Goal: Task Accomplishment & Management: Manage account settings

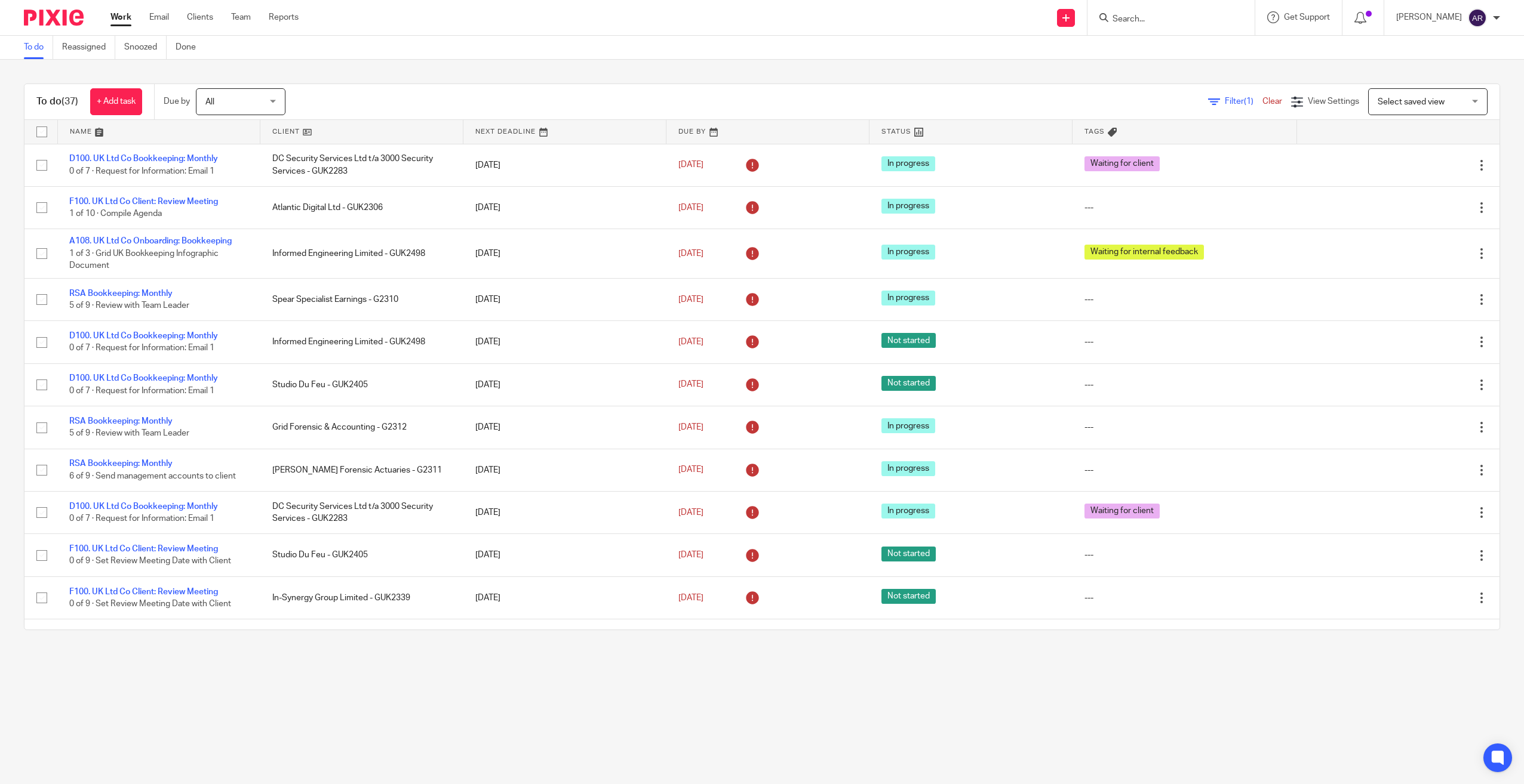
click at [278, 128] on link at bounding box center [362, 132] width 203 height 24
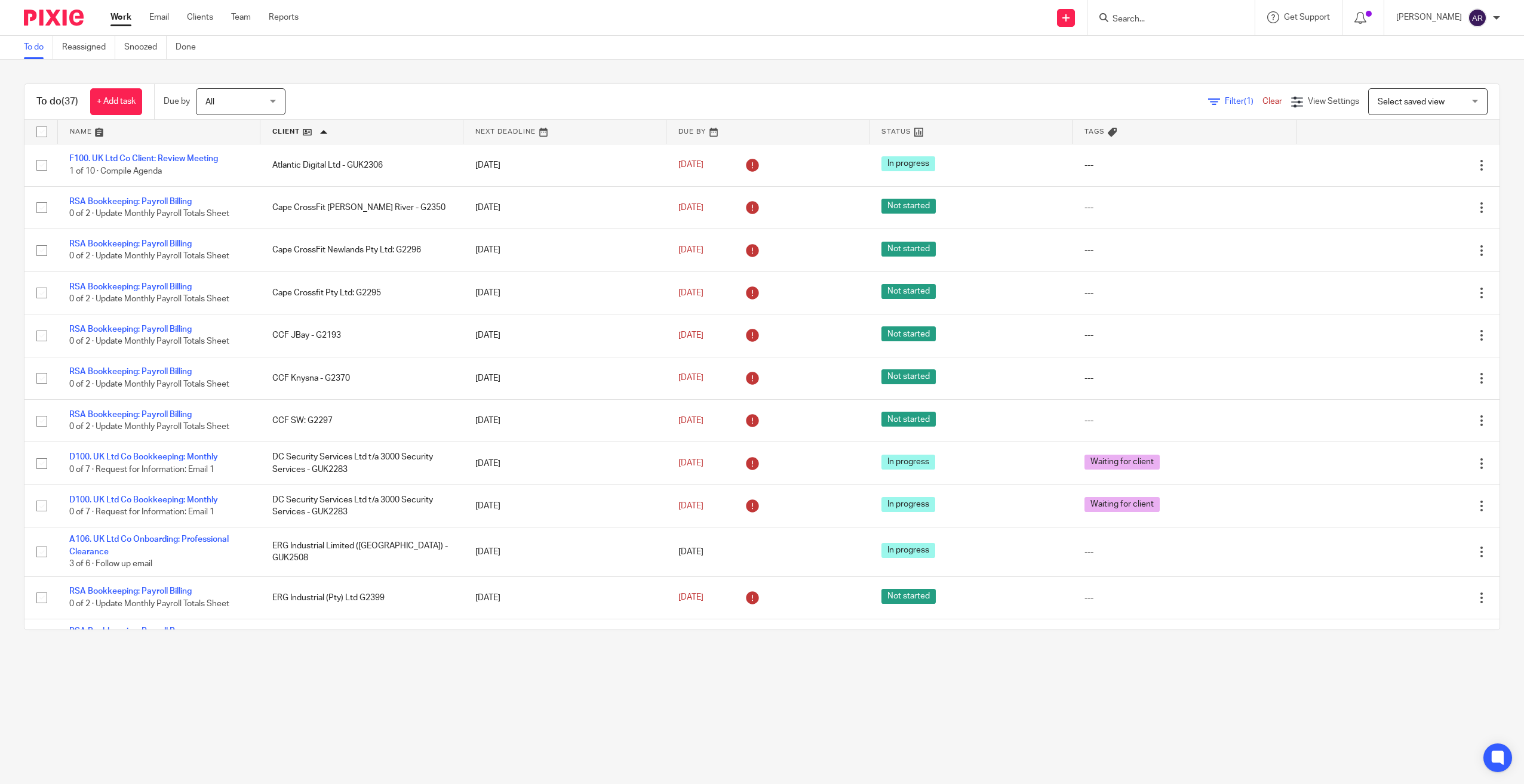
click at [245, 693] on main "To do Reassigned Snoozed Done To do (37) + Add task Due by All All Today Tomorr…" at bounding box center [762, 392] width 1524 height 784
click at [321, 689] on main "To do Reassigned Snoozed Done To do (37) + Add task Due by All All Today Tomorr…" at bounding box center [762, 392] width 1524 height 784
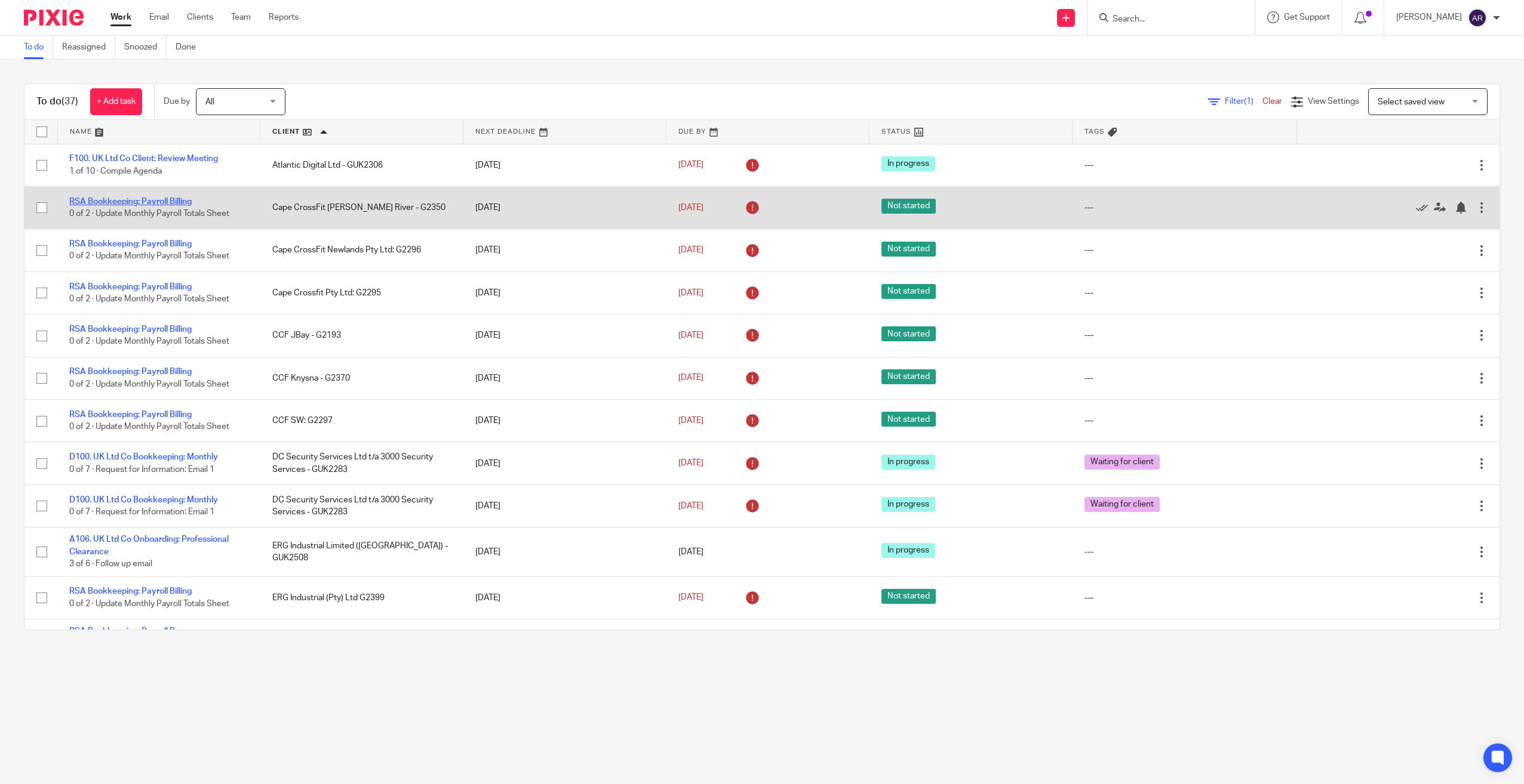
click at [179, 201] on link "RSA Bookkeeping: Payroll Billing" at bounding box center [130, 201] width 122 height 8
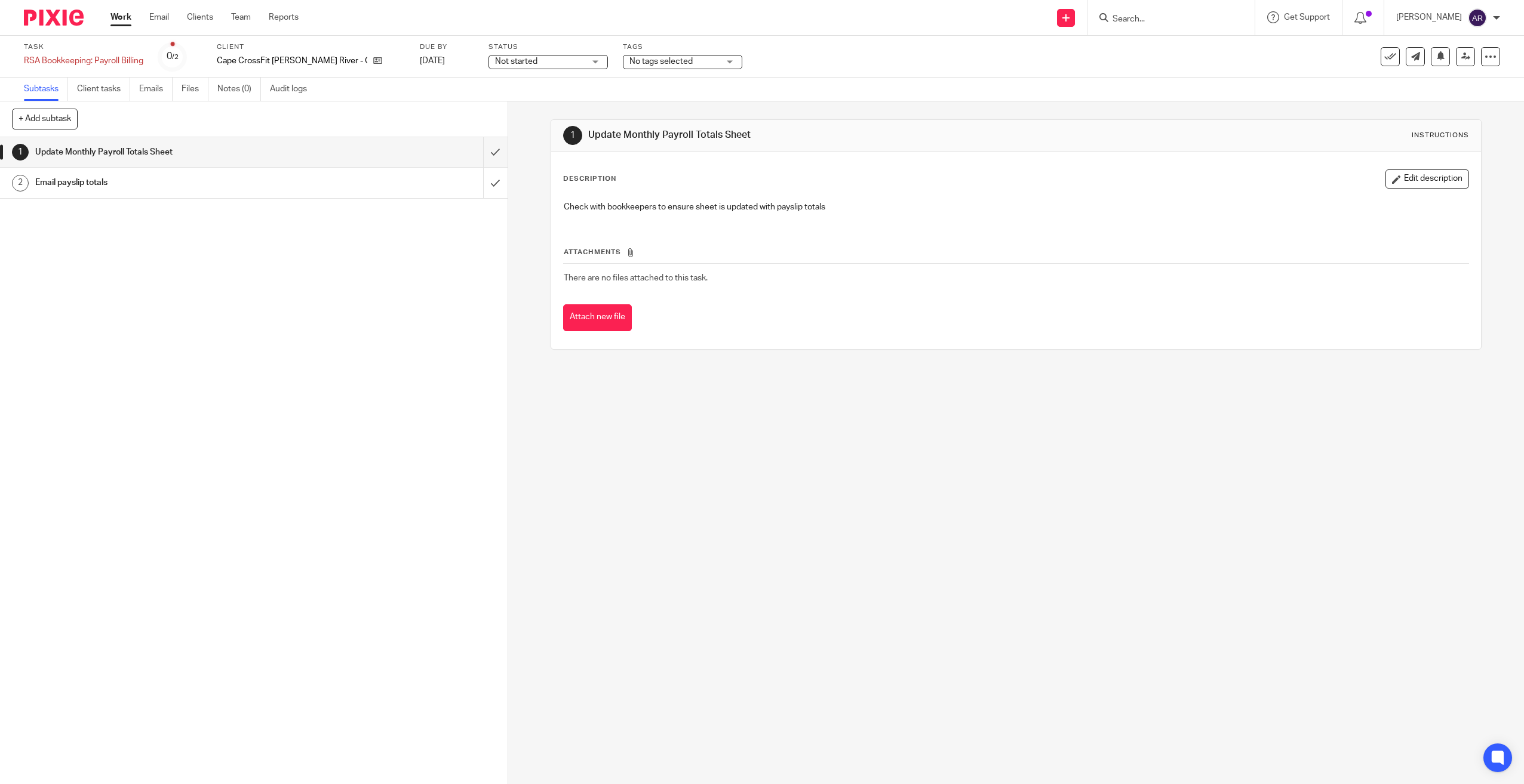
click at [119, 12] on link "Work" at bounding box center [121, 17] width 21 height 12
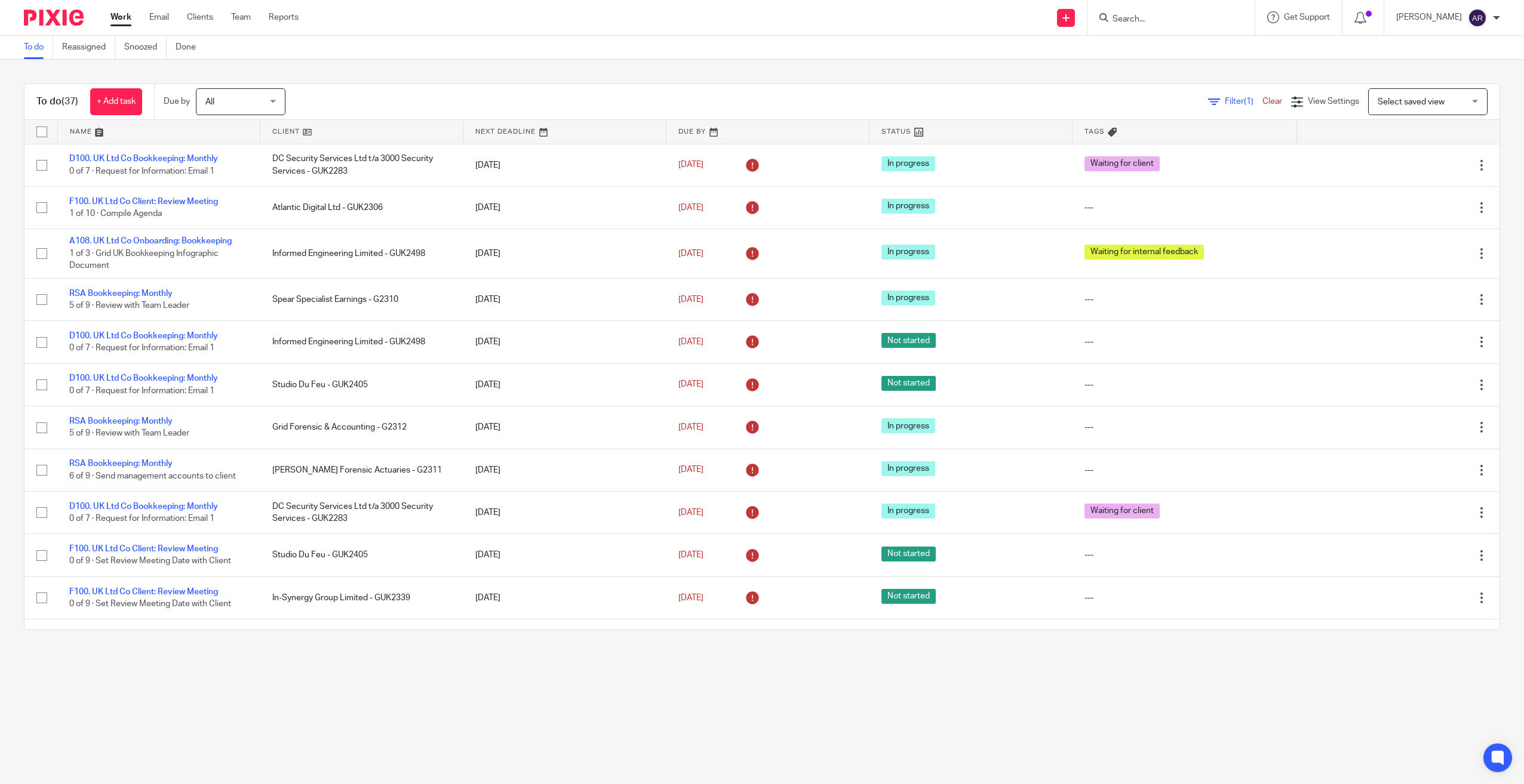
click at [277, 128] on link at bounding box center [362, 132] width 203 height 24
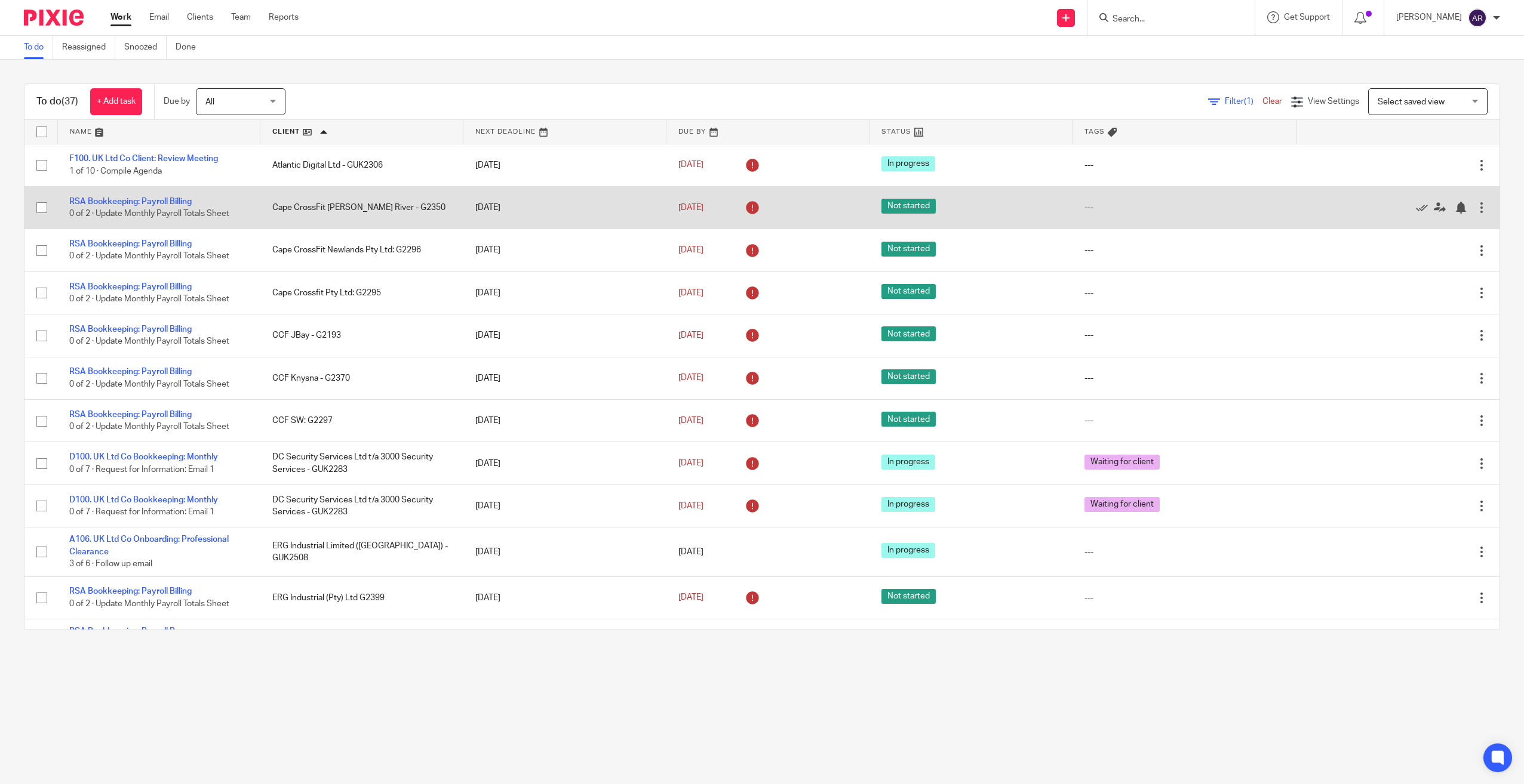
click at [39, 209] on input "checkbox" at bounding box center [42, 208] width 23 height 23
checkbox input "true"
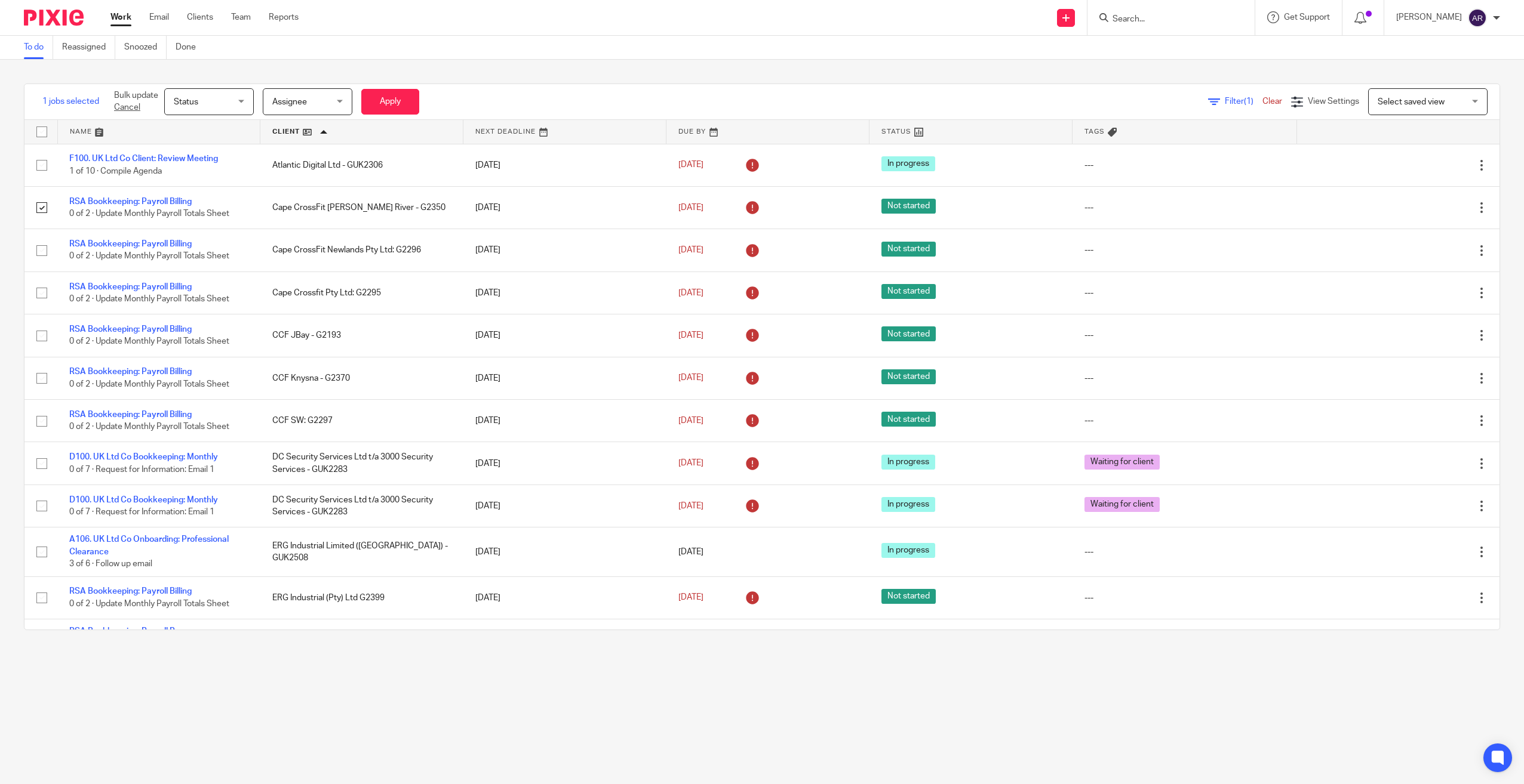
click at [218, 104] on span "Status" at bounding box center [205, 102] width 63 height 25
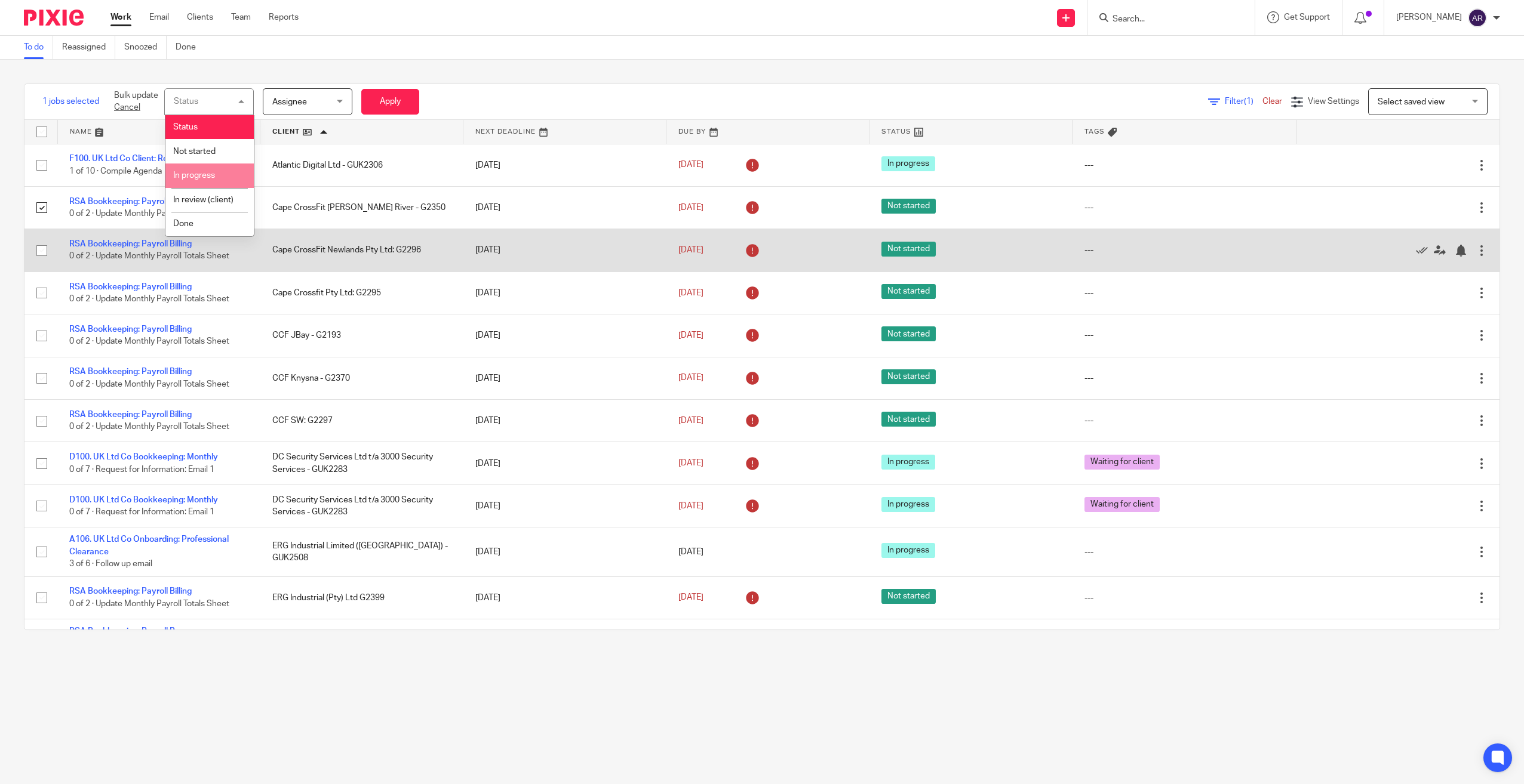
click at [42, 251] on input "checkbox" at bounding box center [42, 251] width 23 height 23
checkbox input "true"
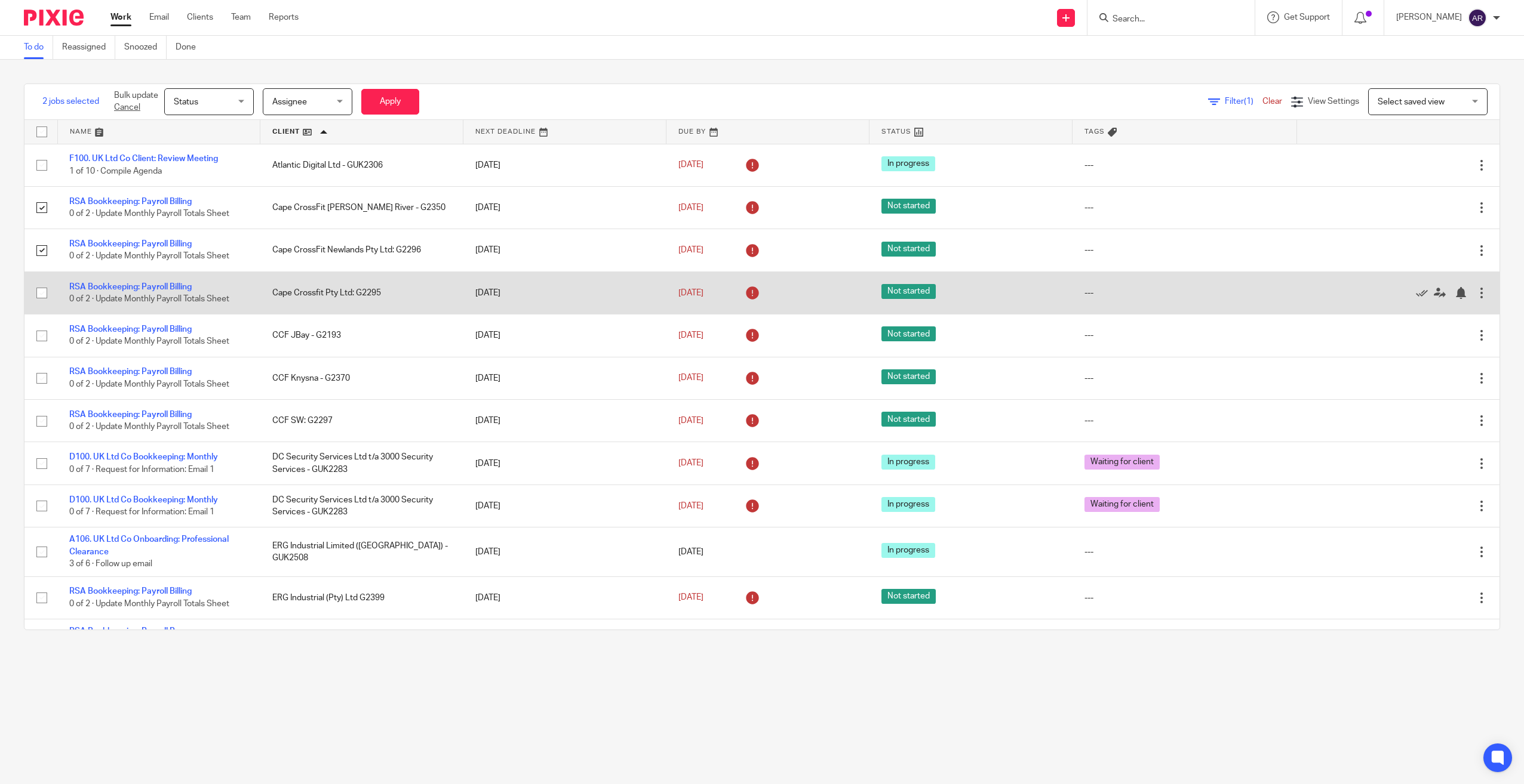
click at [40, 295] on input "checkbox" at bounding box center [42, 293] width 23 height 23
checkbox input "true"
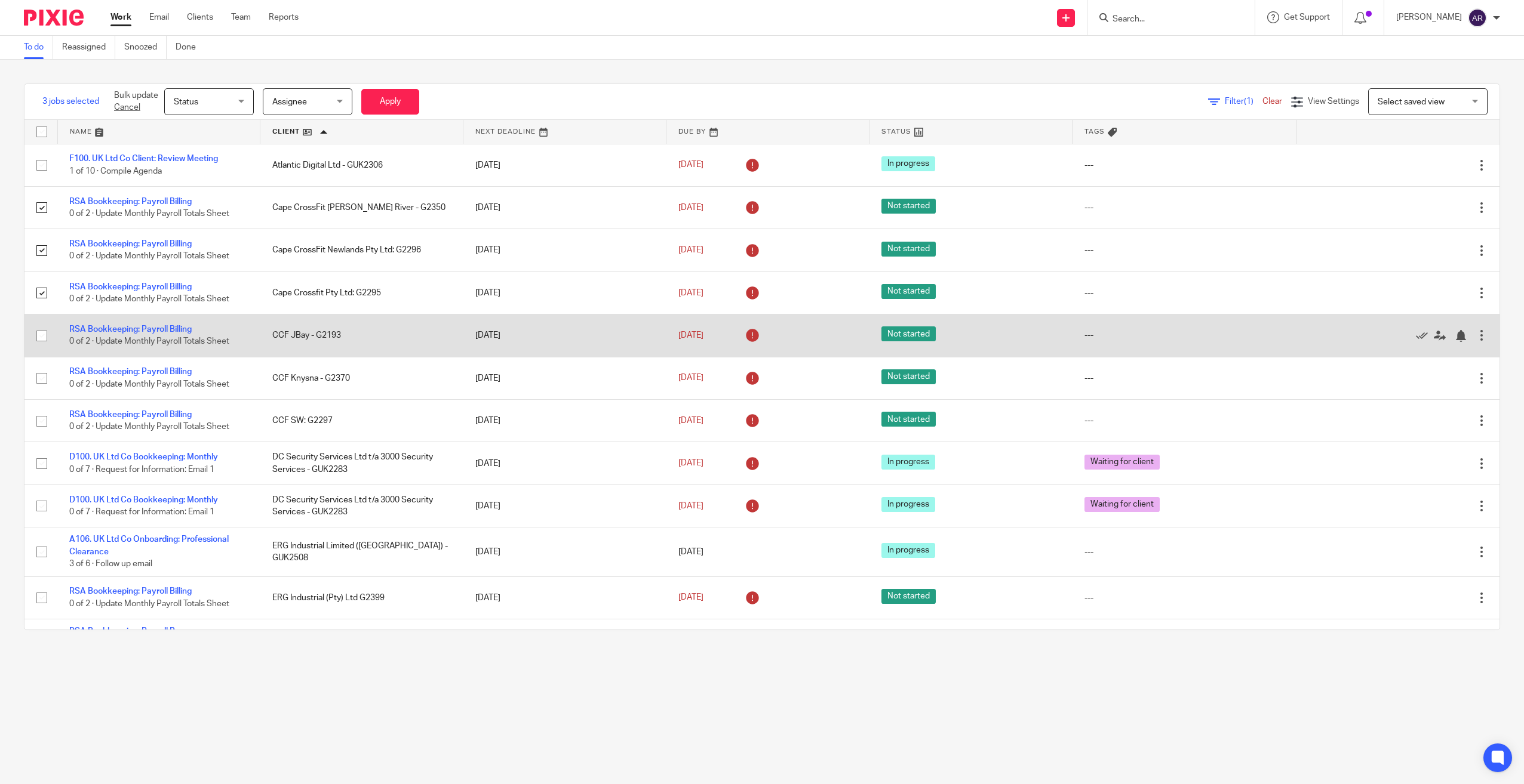
click at [40, 333] on input "checkbox" at bounding box center [42, 336] width 23 height 23
checkbox input "true"
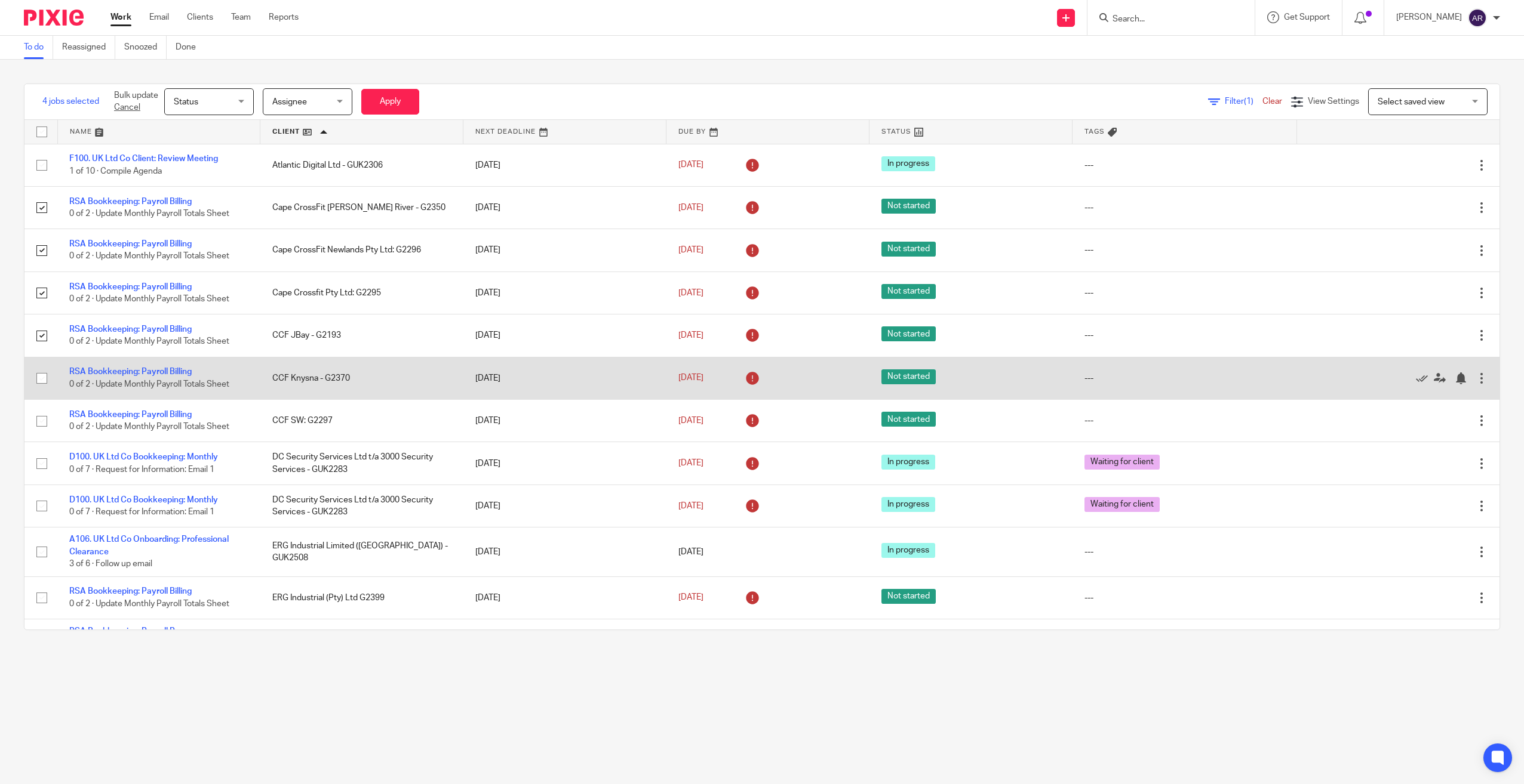
click at [41, 378] on input "checkbox" at bounding box center [42, 378] width 23 height 23
checkbox input "true"
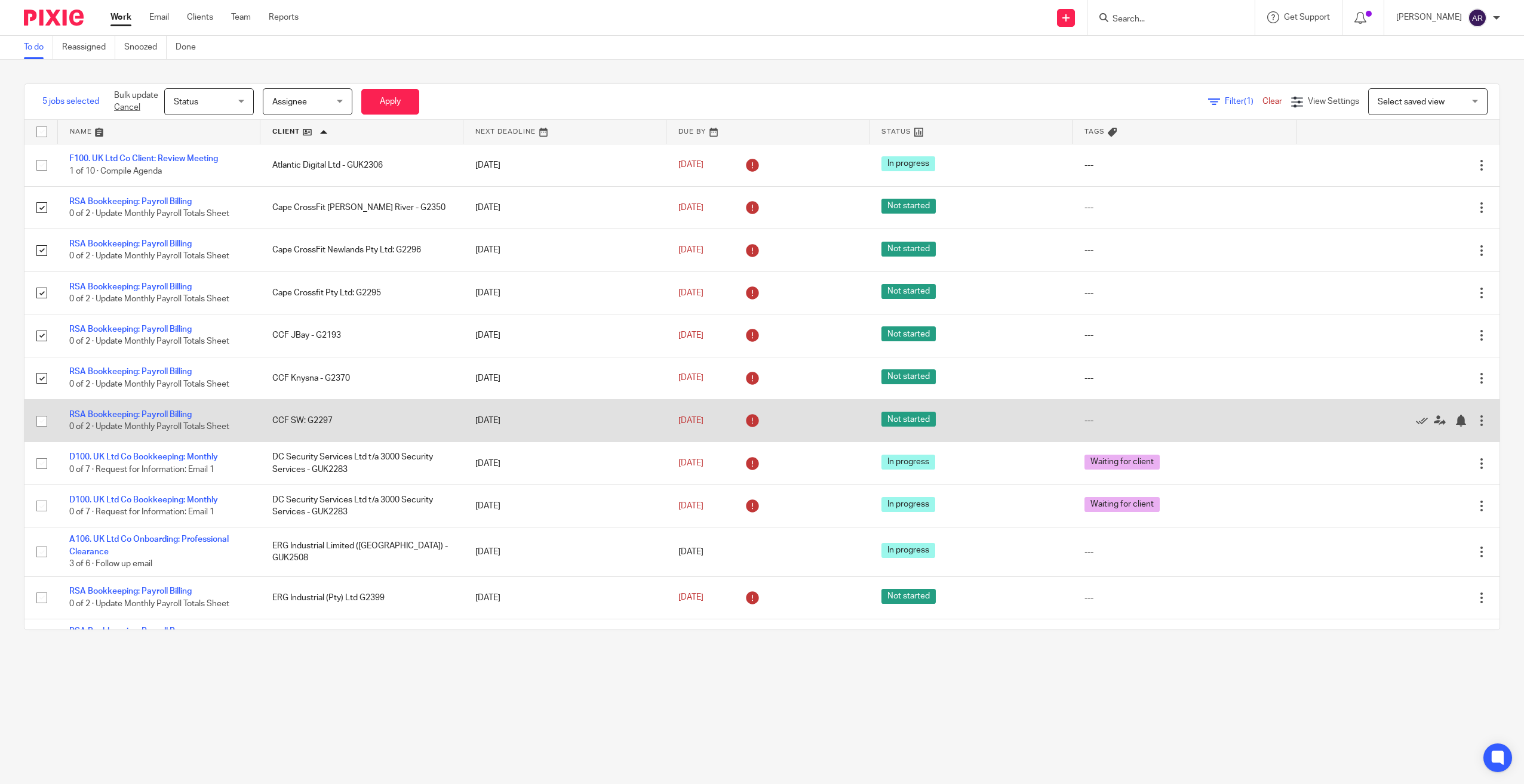
click at [40, 425] on input "checkbox" at bounding box center [42, 421] width 23 height 23
checkbox input "true"
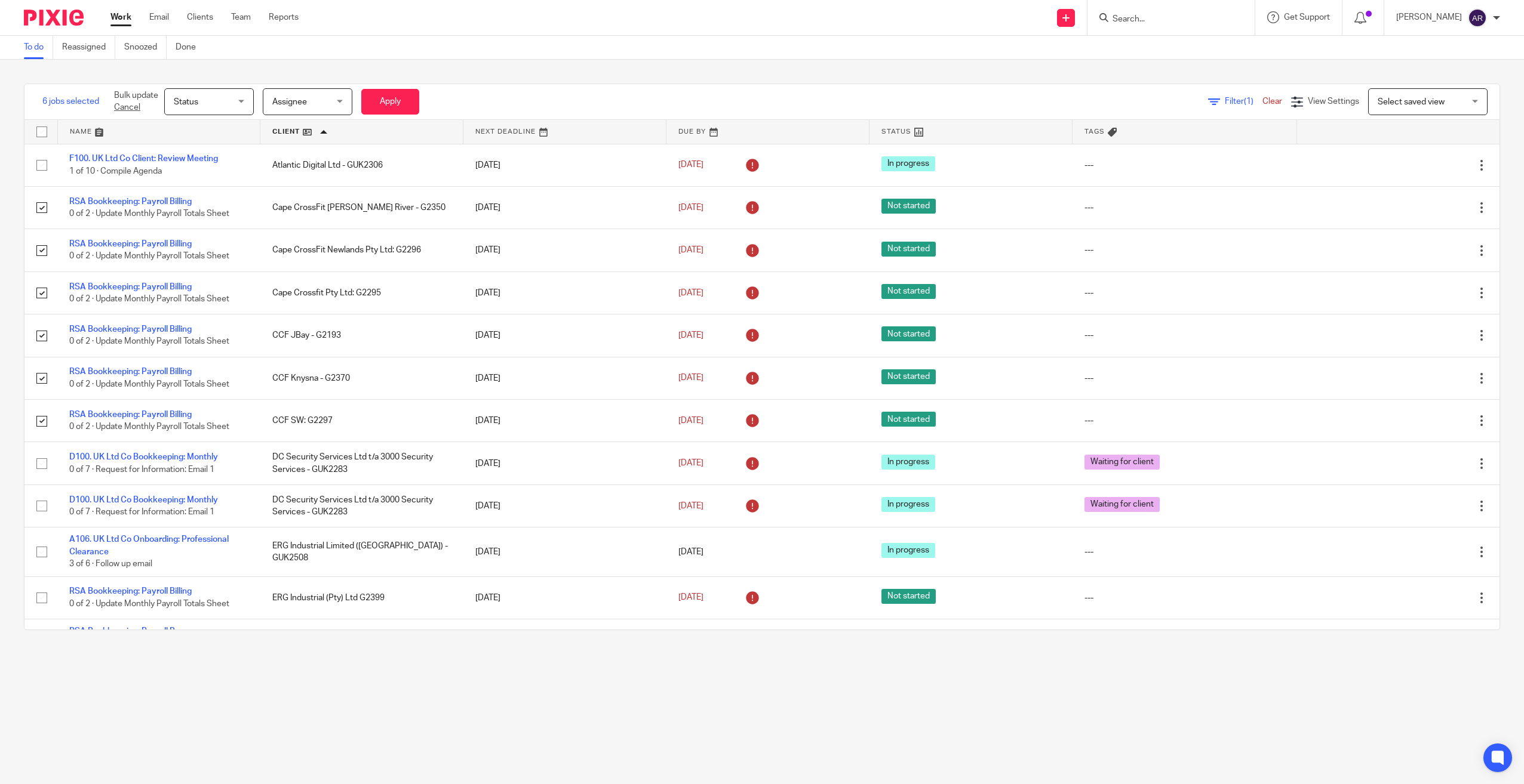
click at [211, 95] on span "Status" at bounding box center [205, 102] width 63 height 25
click at [190, 227] on span "Done" at bounding box center [183, 223] width 20 height 8
click at [398, 101] on button "Apply" at bounding box center [390, 102] width 58 height 25
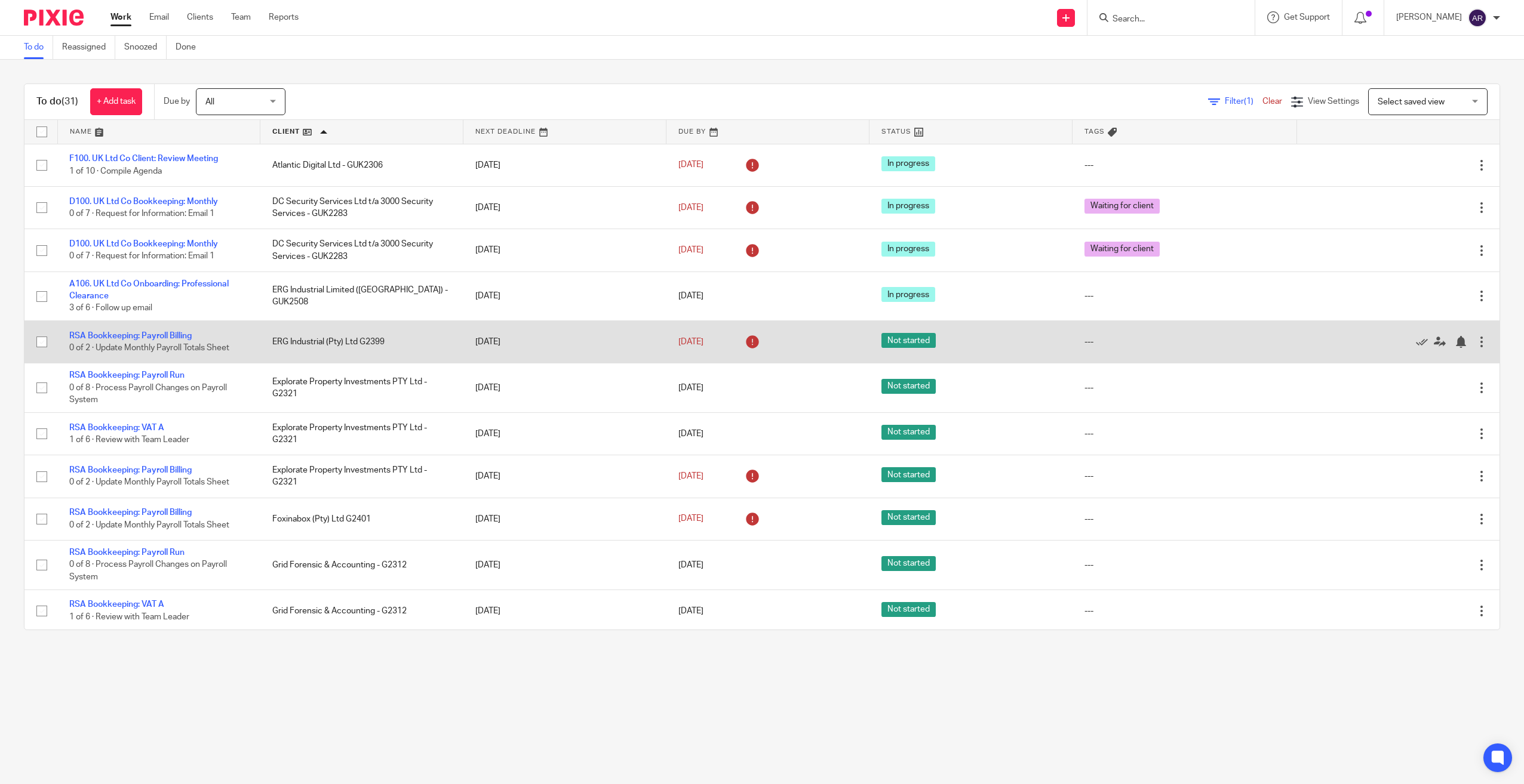
click at [38, 343] on input "checkbox" at bounding box center [42, 342] width 23 height 23
checkbox input "true"
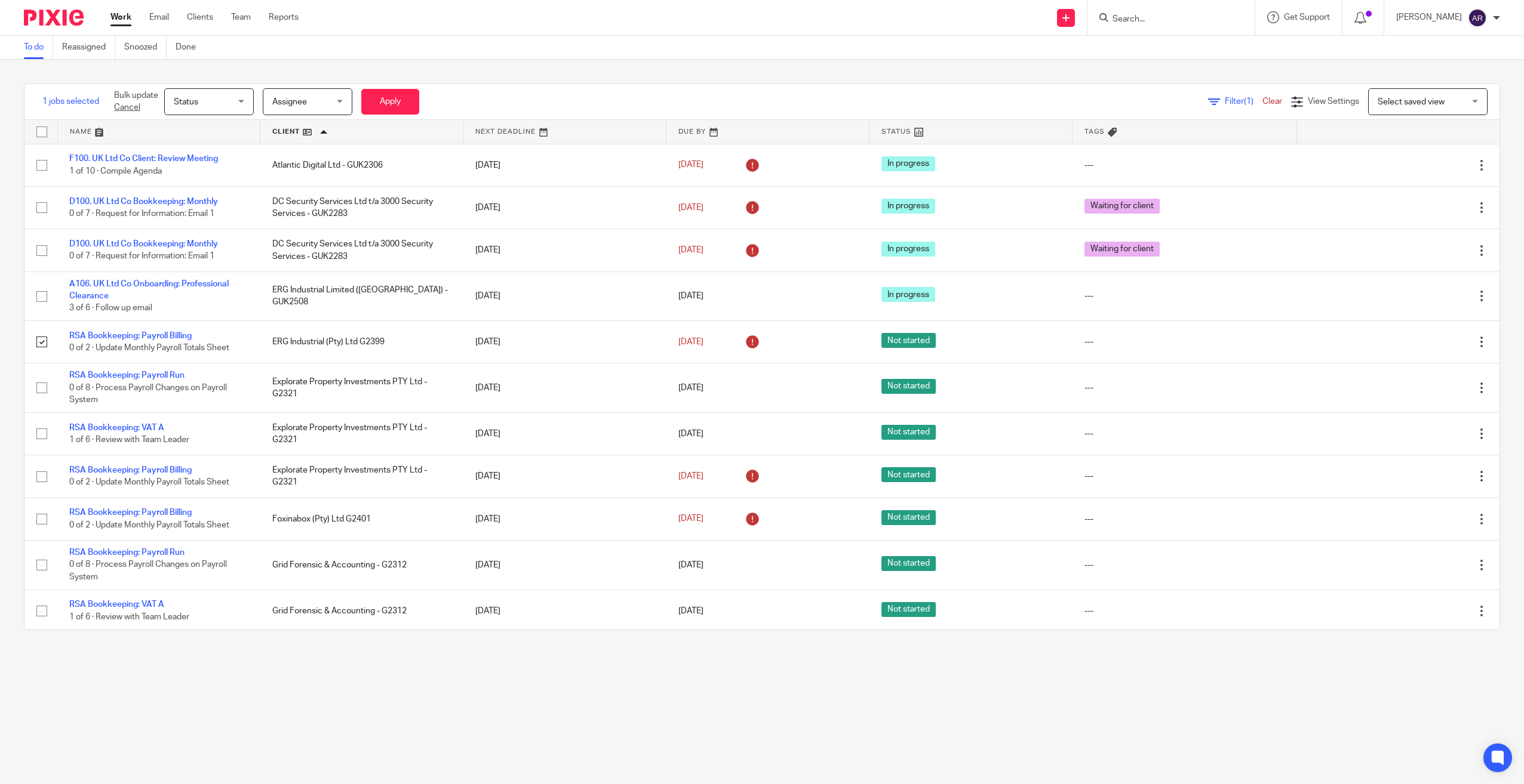
click at [229, 104] on span "Status" at bounding box center [205, 102] width 63 height 25
click at [200, 229] on li "Done" at bounding box center [210, 224] width 89 height 25
click at [395, 95] on button "Apply" at bounding box center [390, 102] width 58 height 25
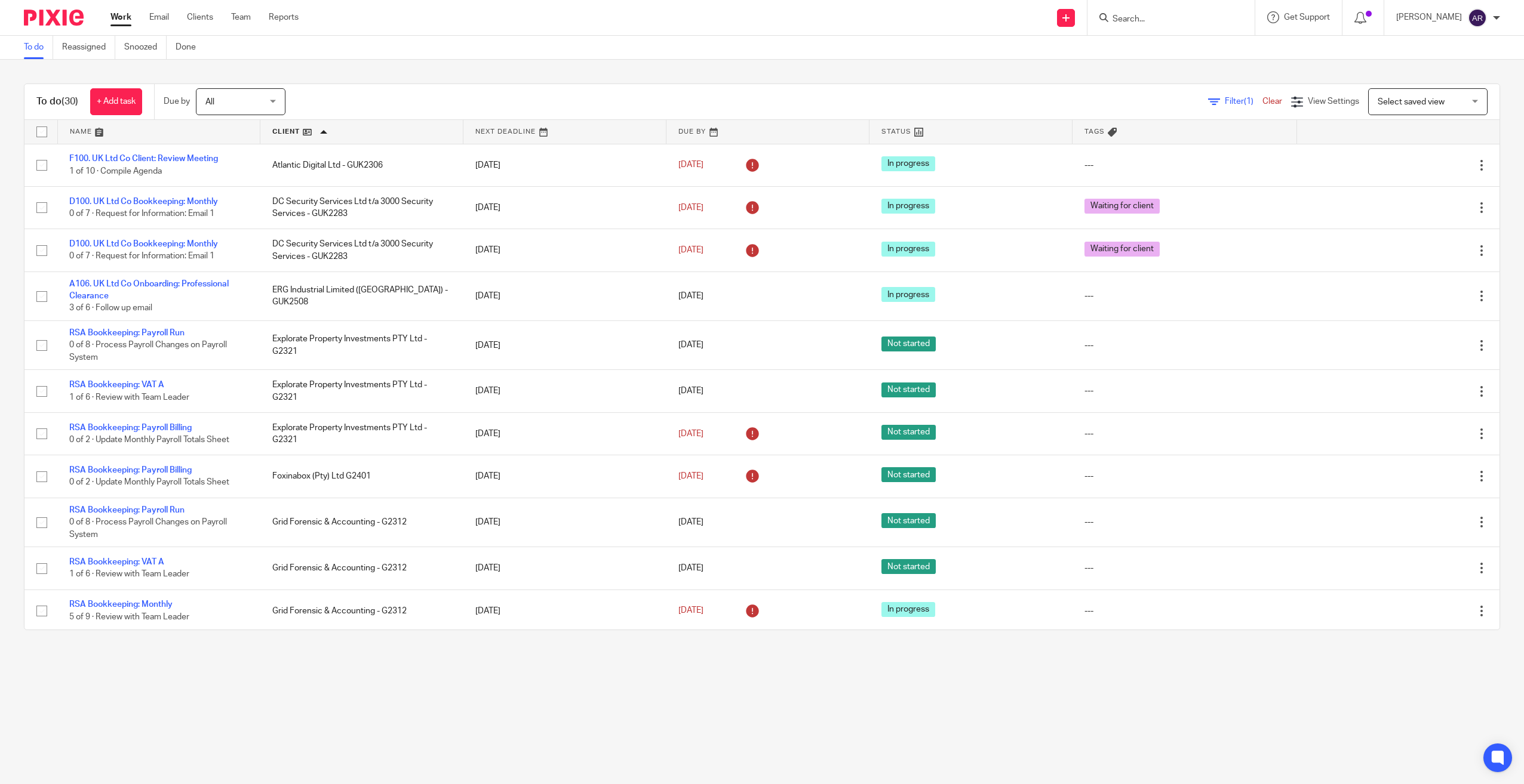
click at [129, 128] on link at bounding box center [159, 132] width 203 height 24
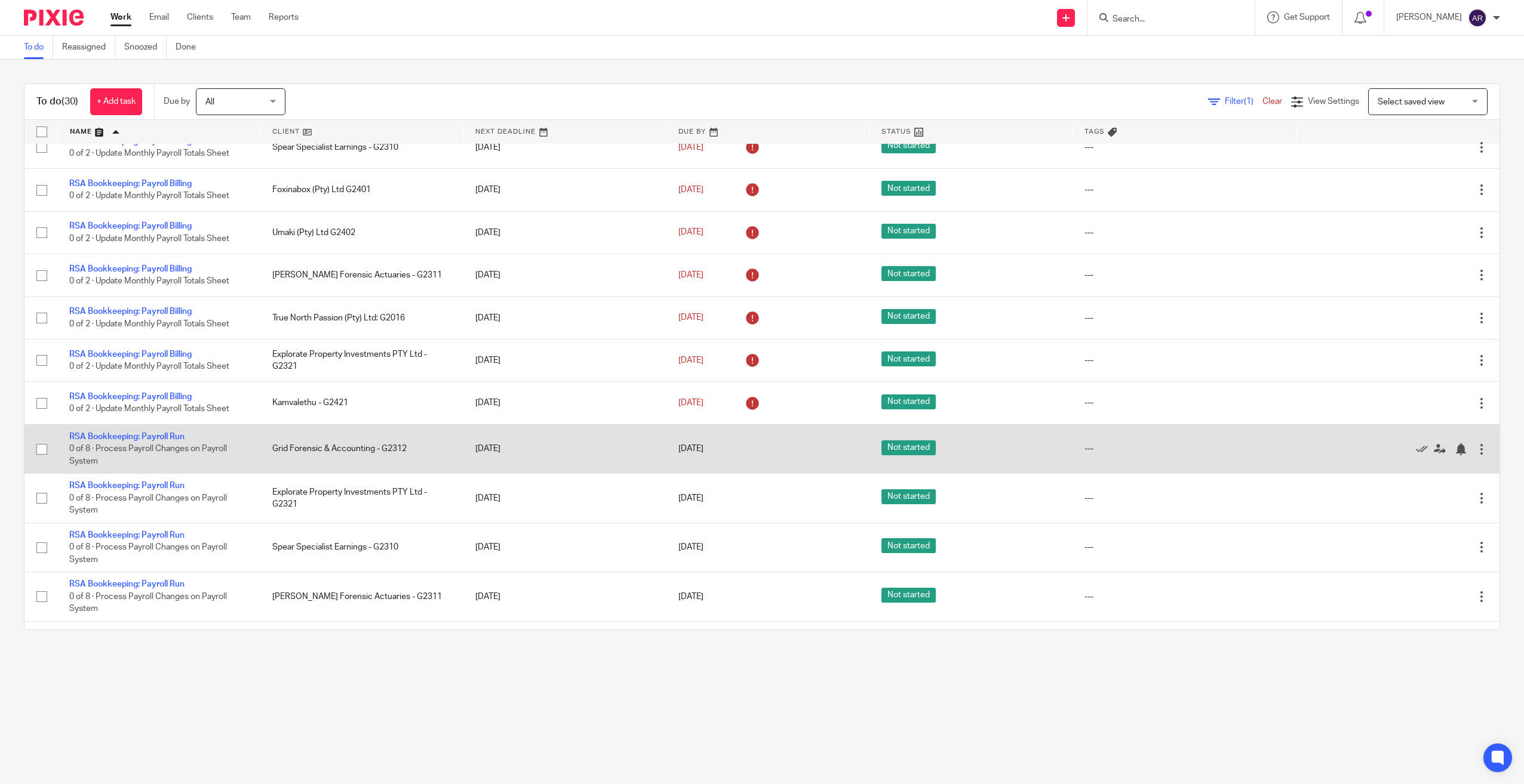
scroll to position [660, 0]
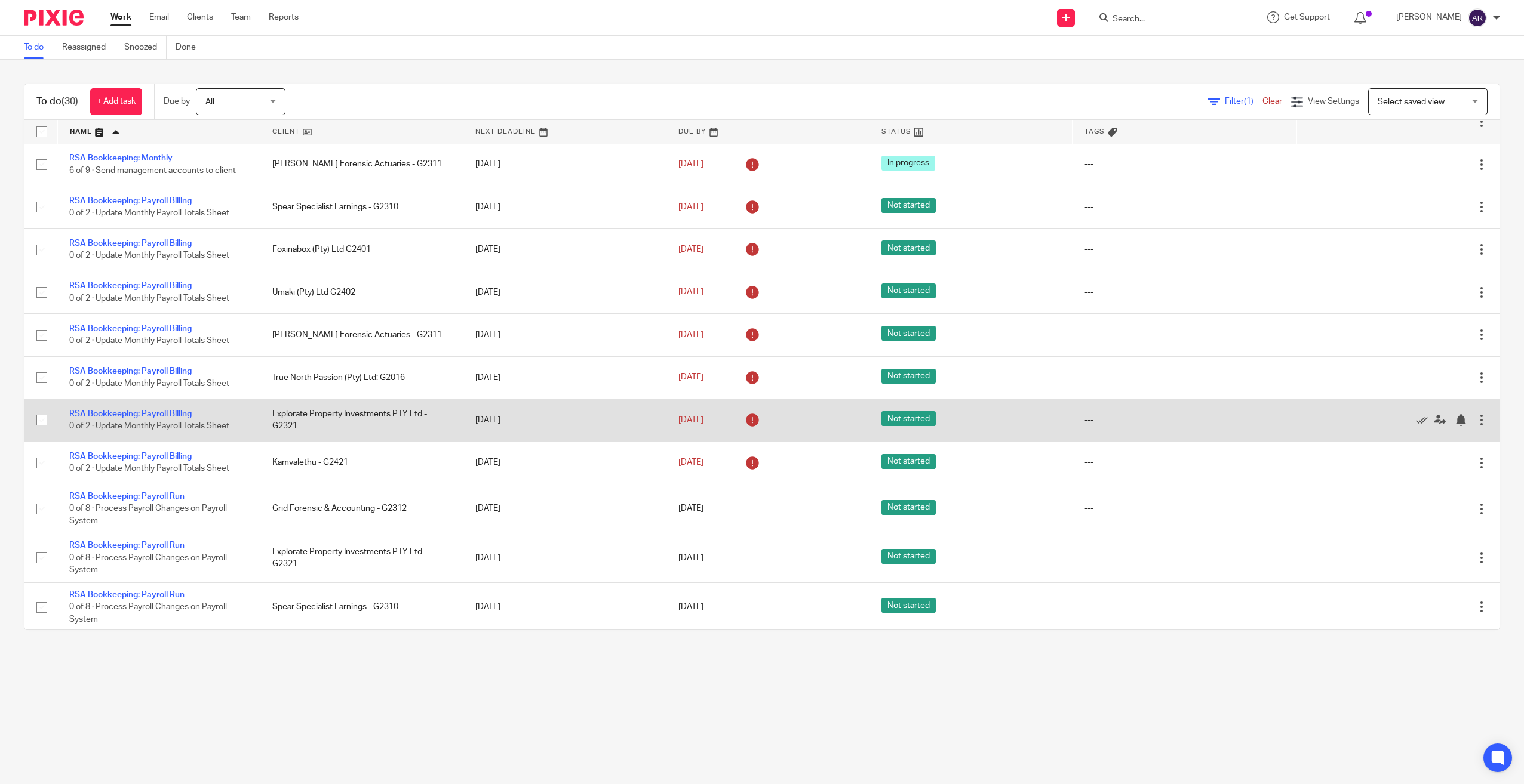
click at [40, 421] on input "checkbox" at bounding box center [42, 420] width 23 height 23
checkbox input "true"
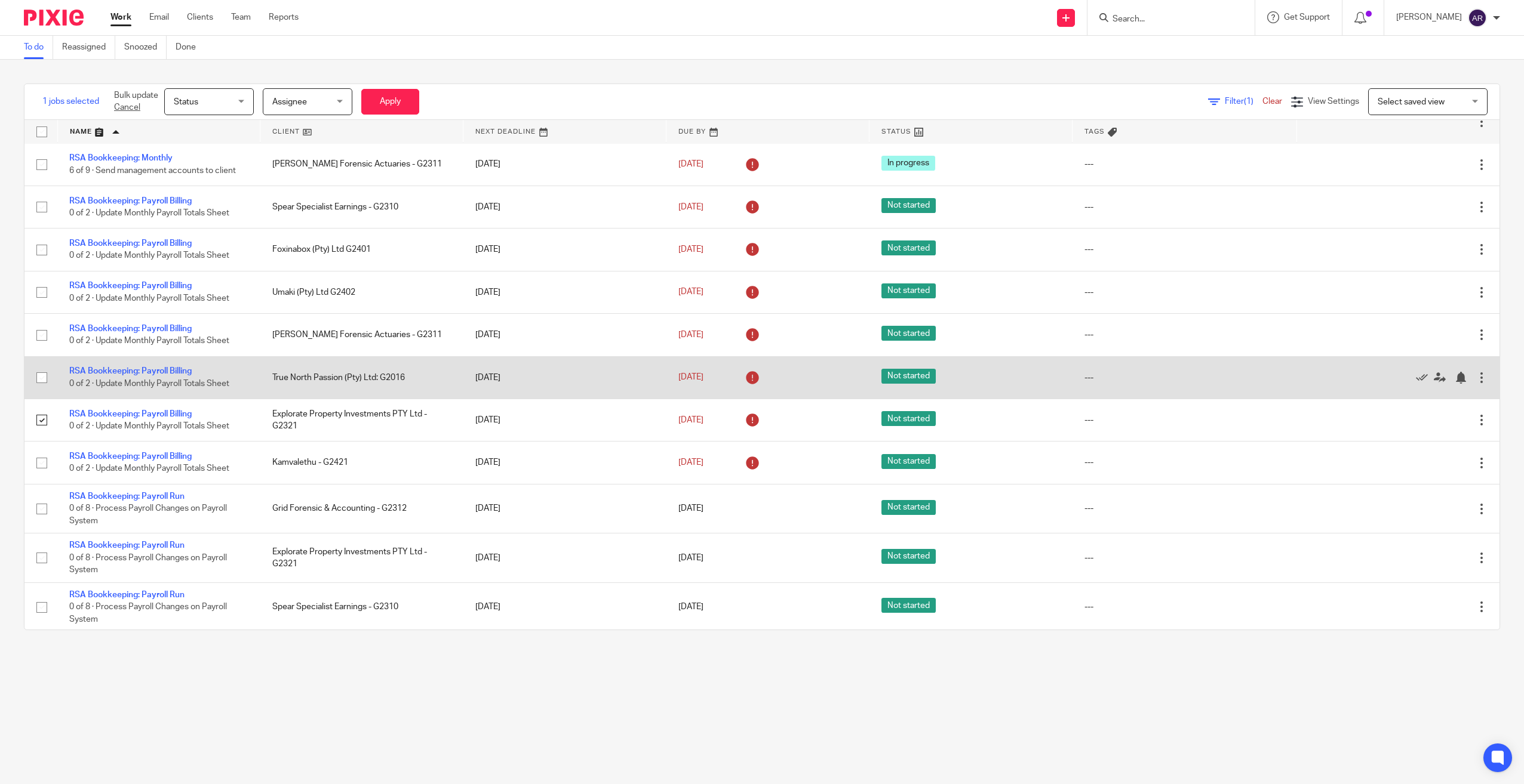
click at [44, 378] on input "checkbox" at bounding box center [42, 378] width 23 height 23
checkbox input "true"
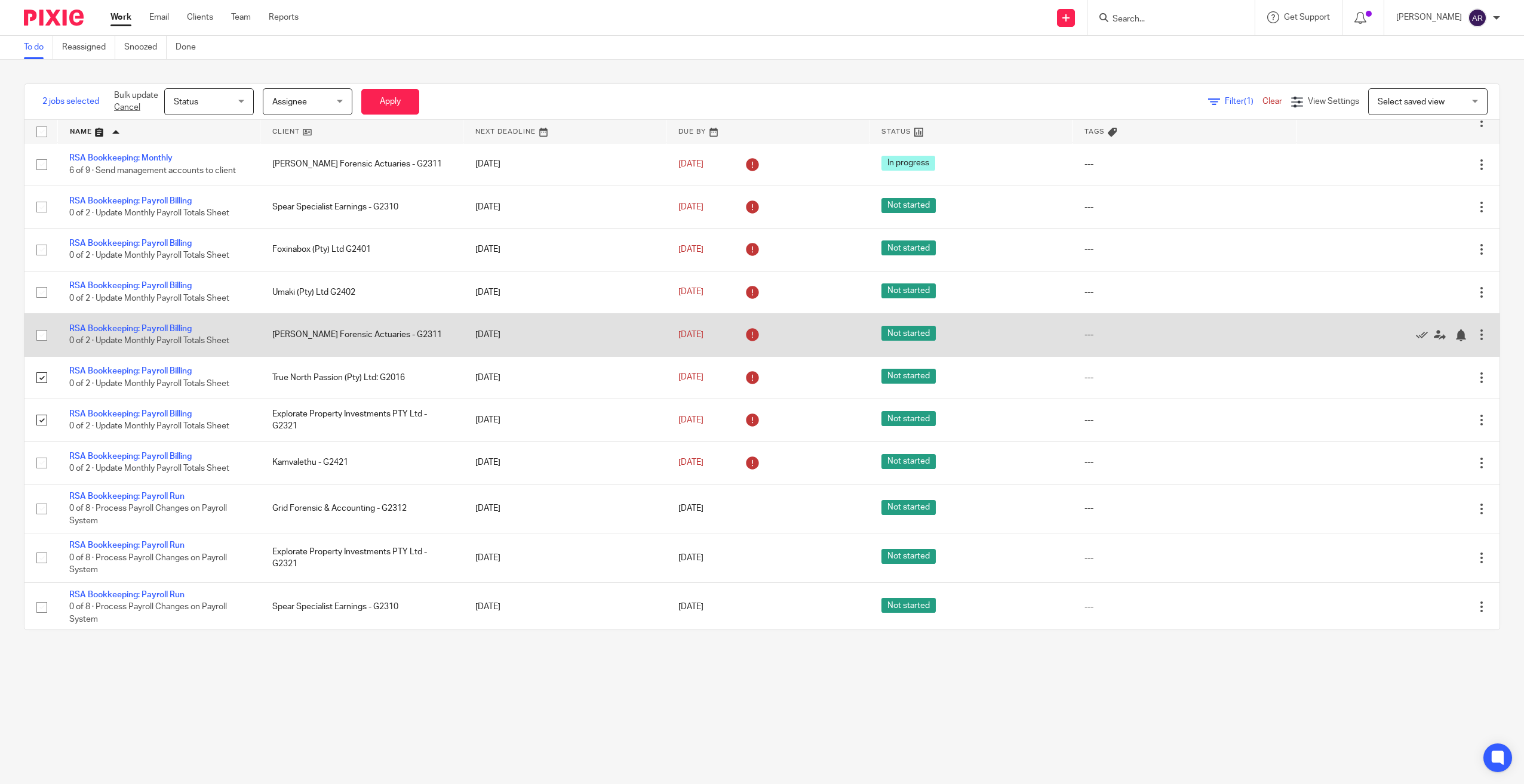
click at [44, 335] on input "checkbox" at bounding box center [42, 335] width 23 height 23
checkbox input "true"
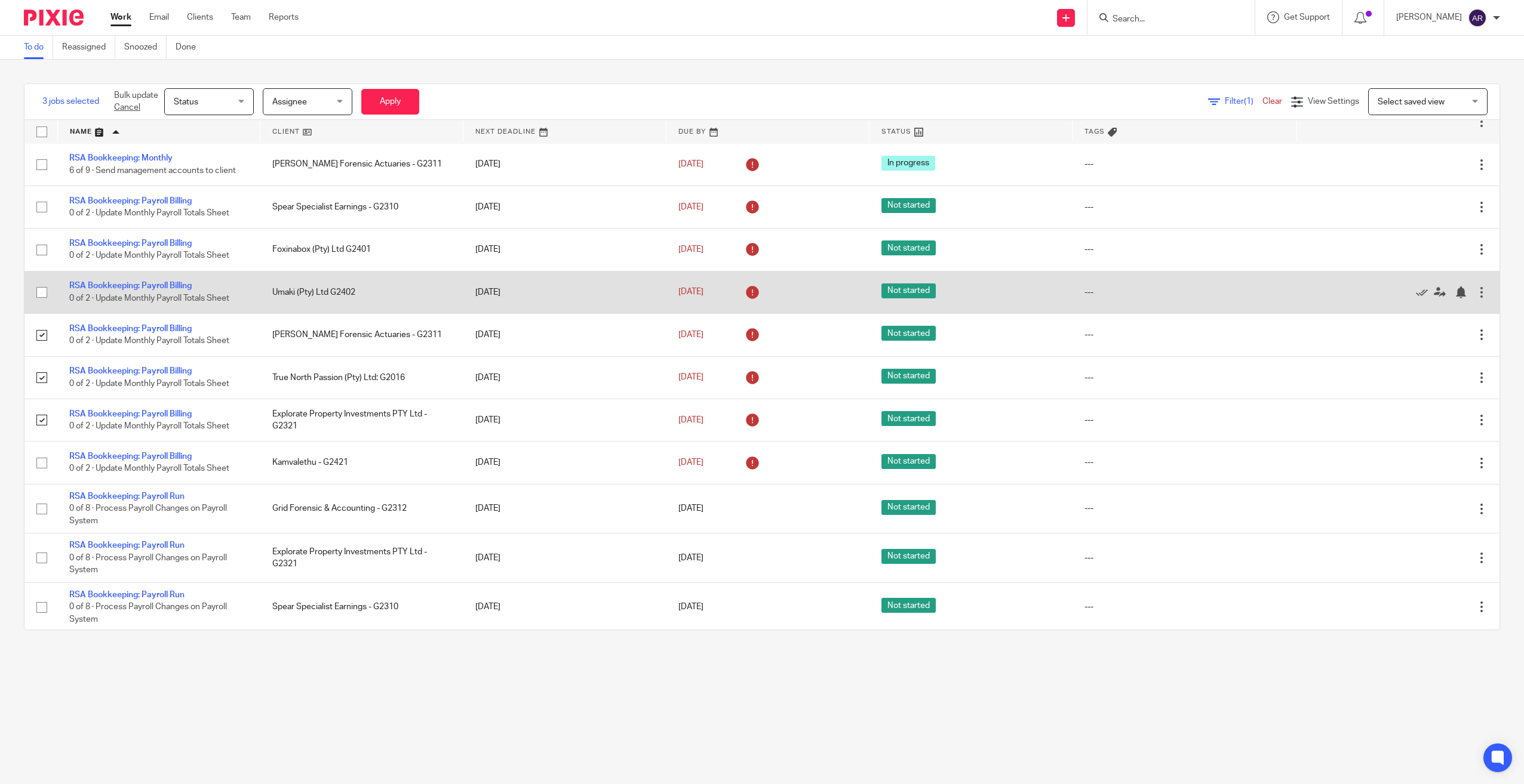
click at [38, 293] on input "checkbox" at bounding box center [42, 292] width 23 height 23
checkbox input "true"
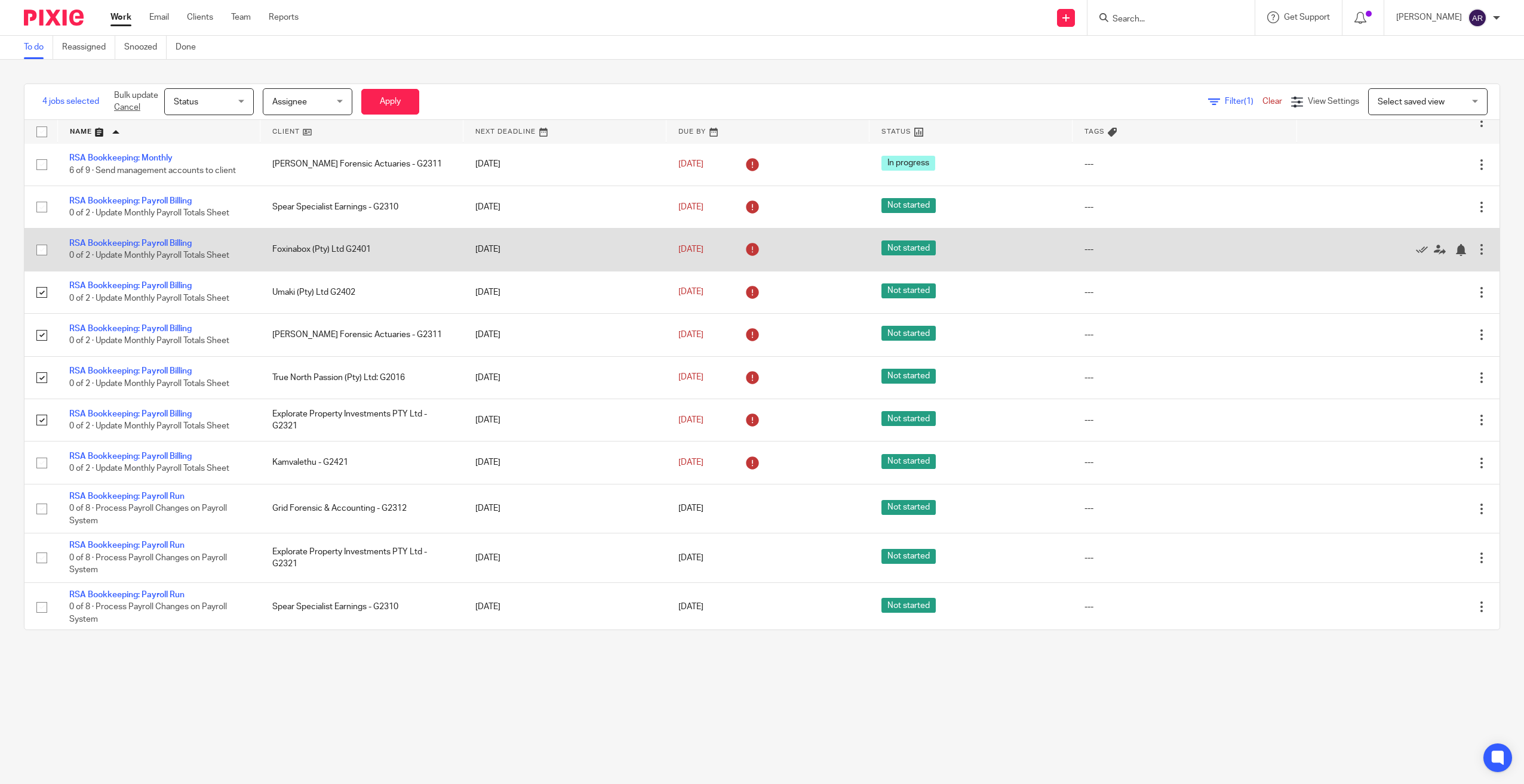
click at [40, 247] on input "checkbox" at bounding box center [42, 250] width 23 height 23
checkbox input "true"
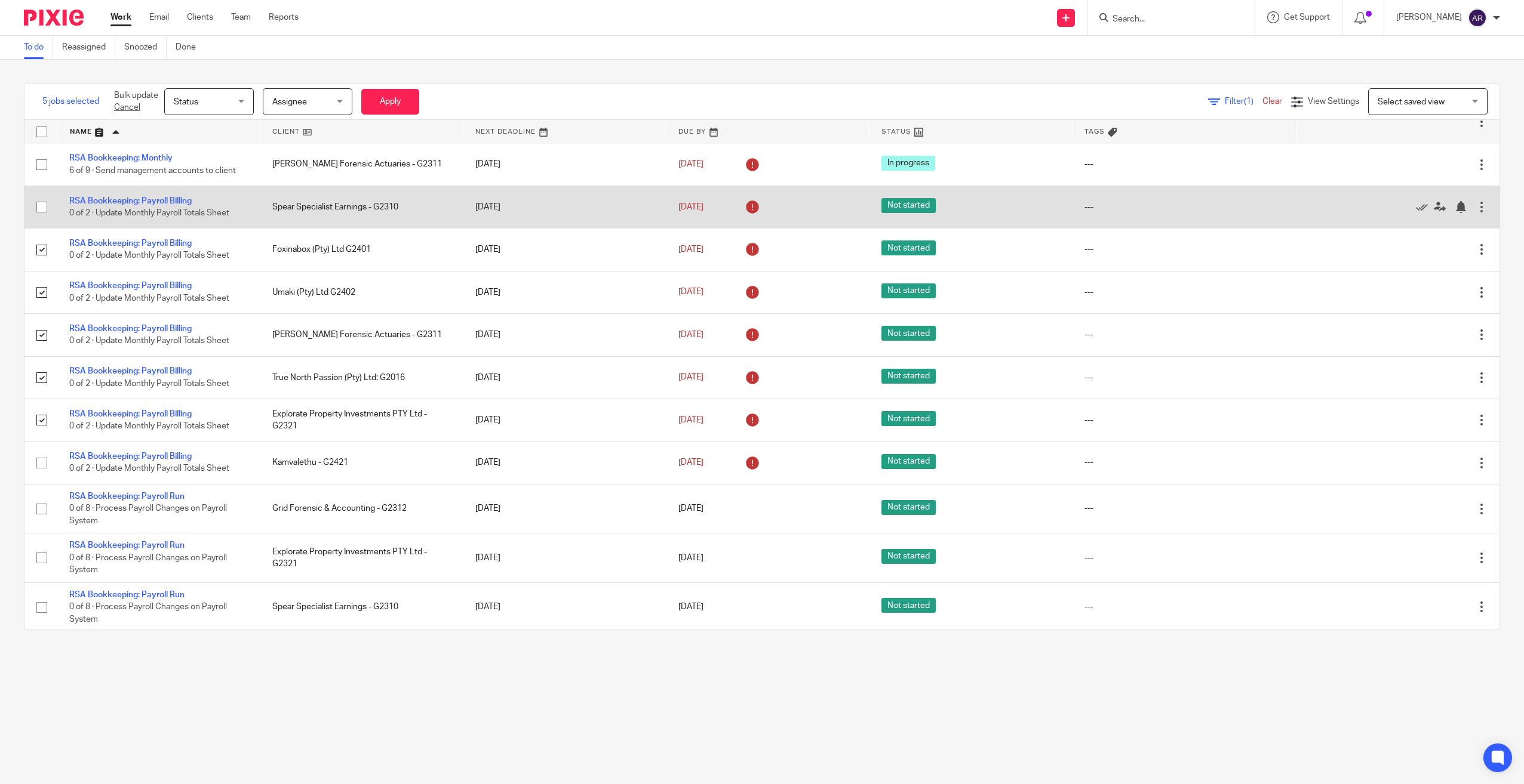
click at [44, 206] on input "checkbox" at bounding box center [42, 207] width 23 height 23
checkbox input "true"
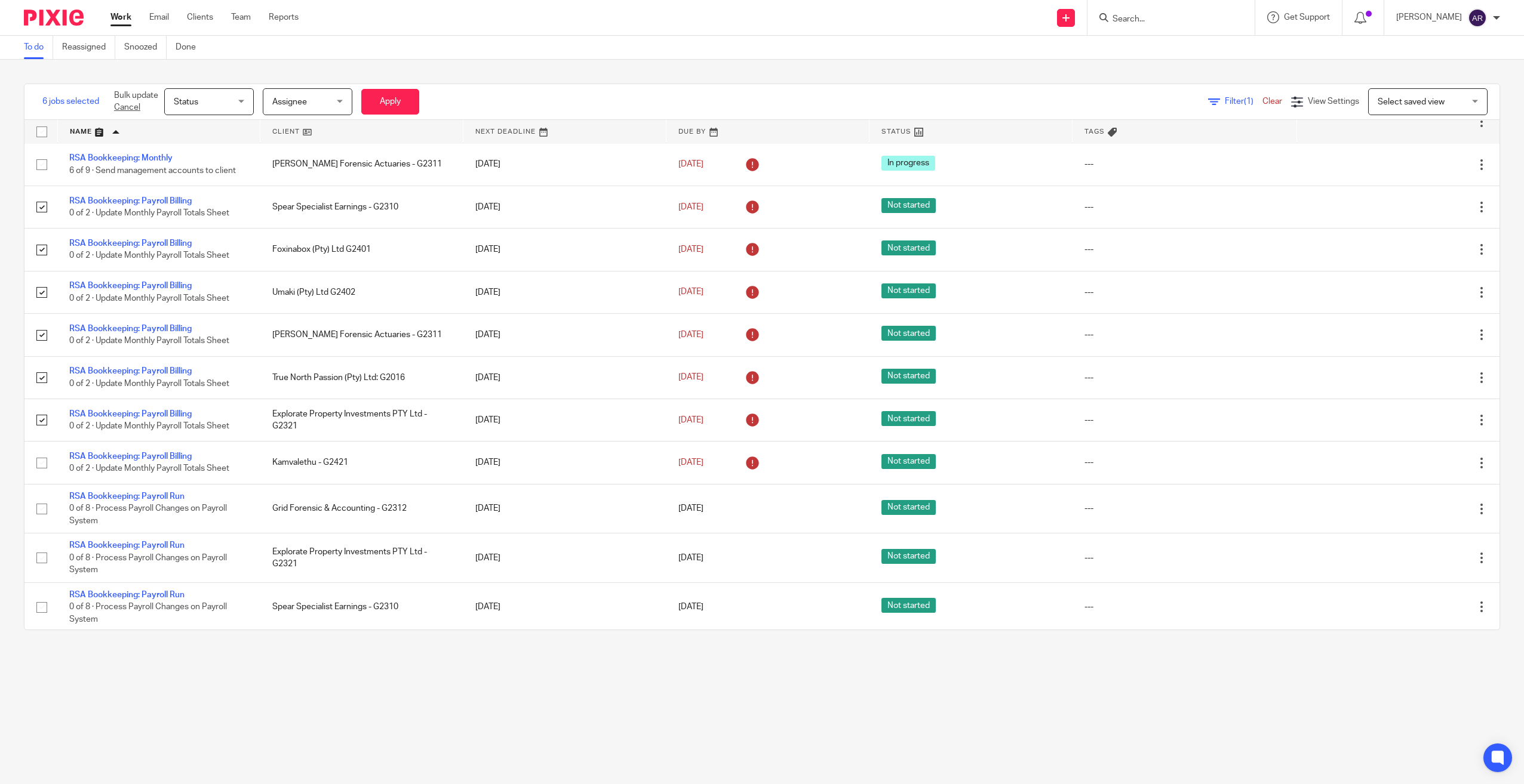
click at [243, 94] on div "Status Status" at bounding box center [208, 102] width 89 height 27
click at [189, 223] on span "Done" at bounding box center [183, 223] width 20 height 8
click at [402, 97] on button "Apply" at bounding box center [390, 102] width 58 height 25
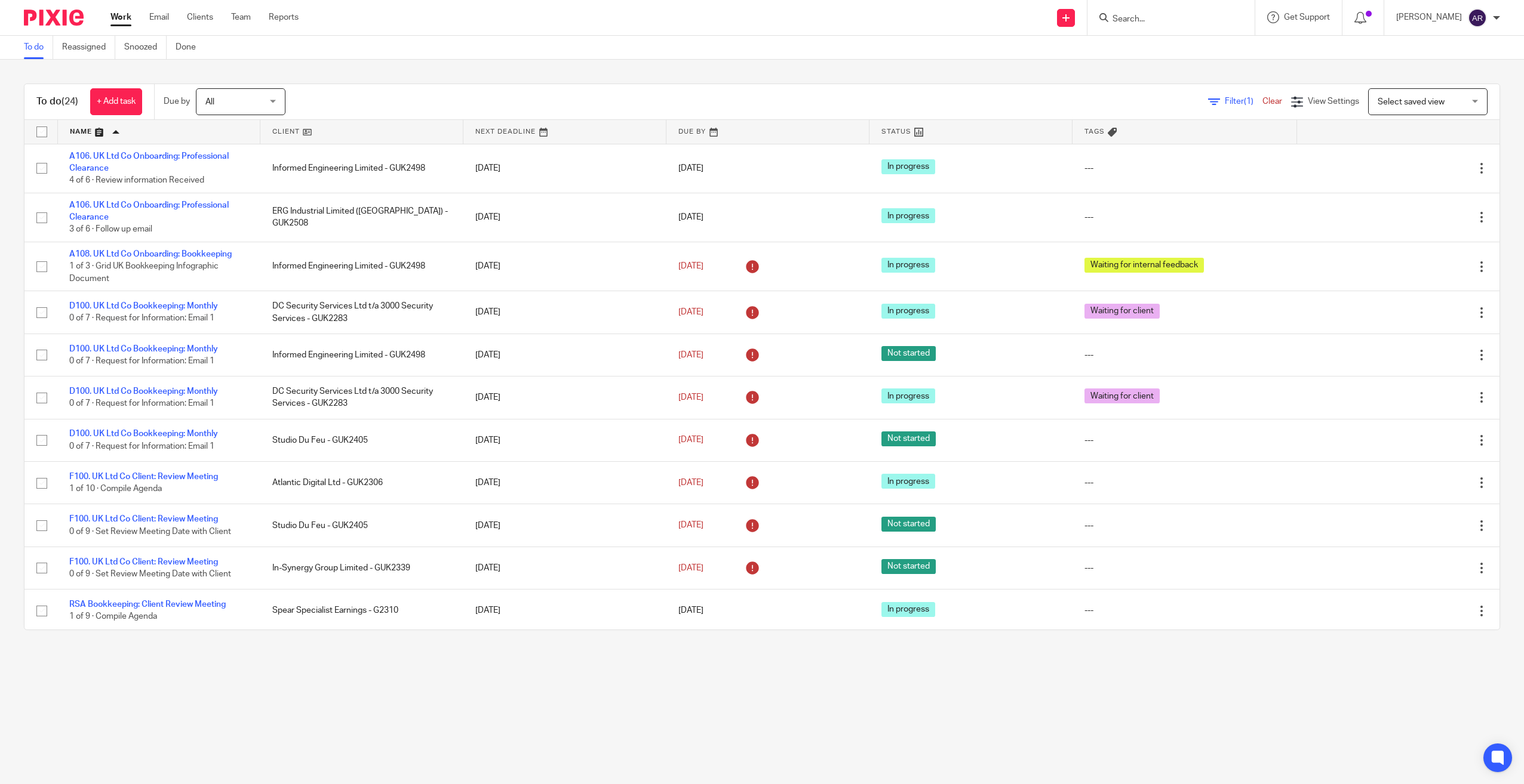
click at [282, 130] on link at bounding box center [362, 132] width 203 height 24
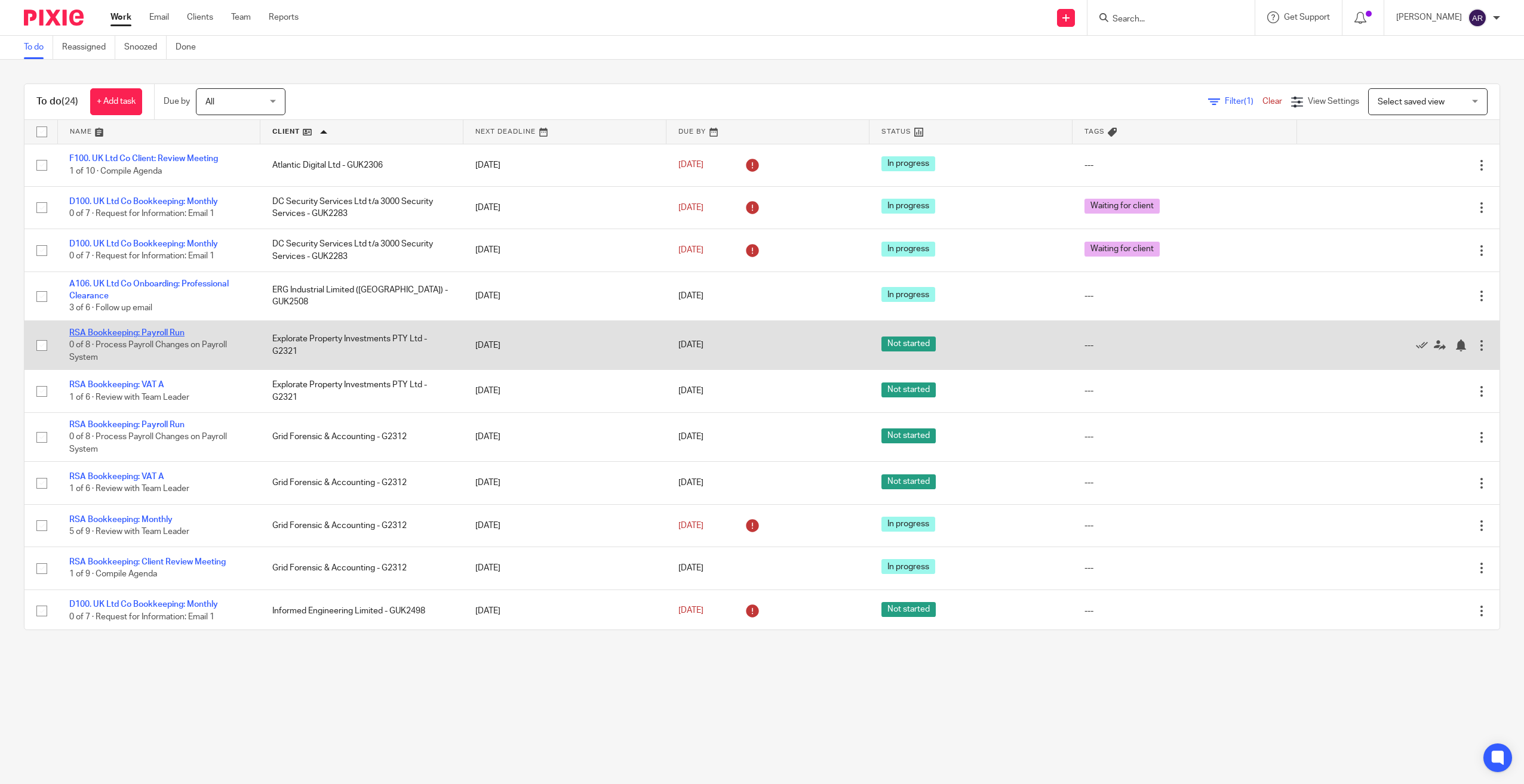
click at [133, 333] on link "RSA Bookkeeping: Payroll Run" at bounding box center [126, 333] width 115 height 8
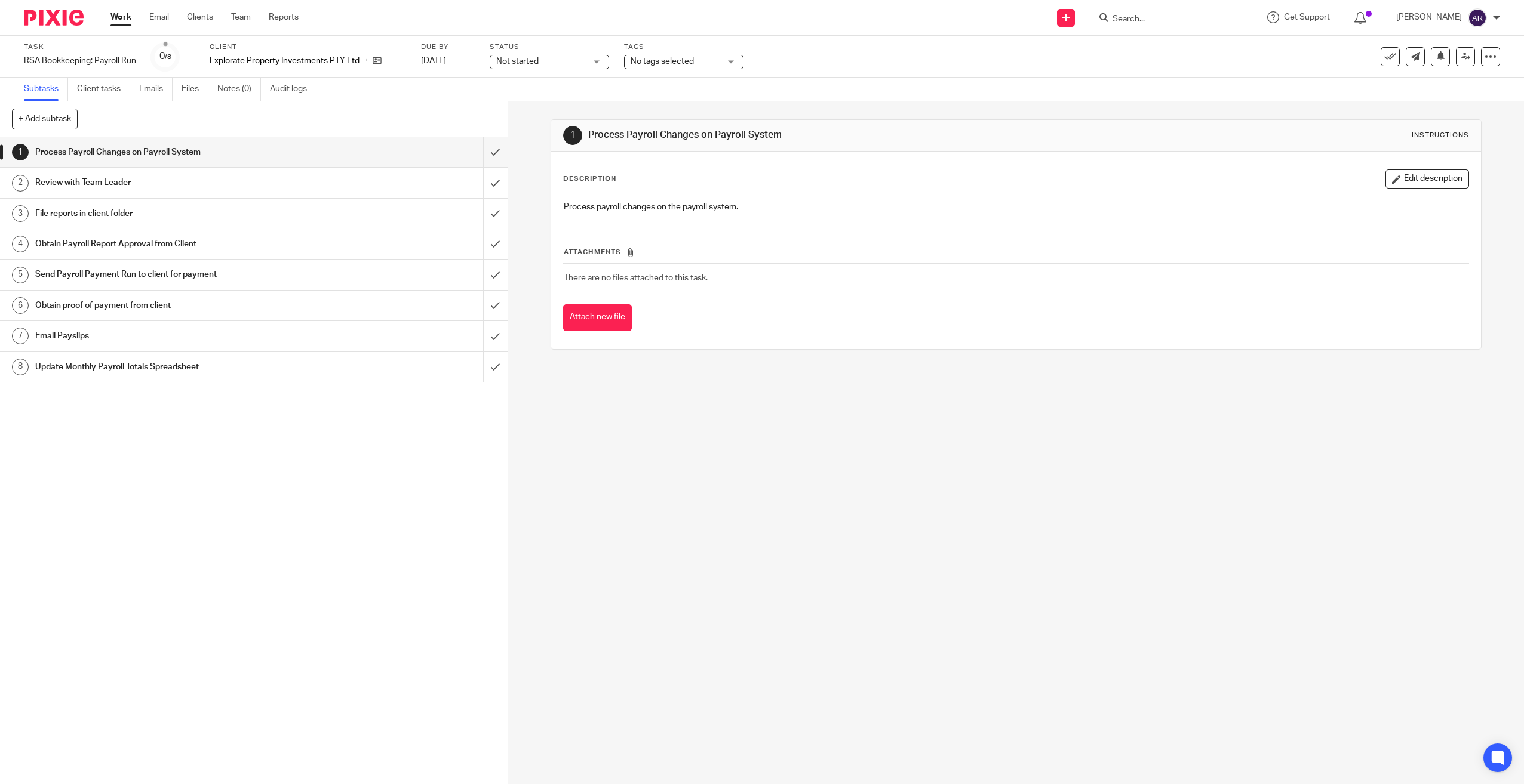
click at [1385, 53] on icon at bounding box center [1390, 57] width 12 height 12
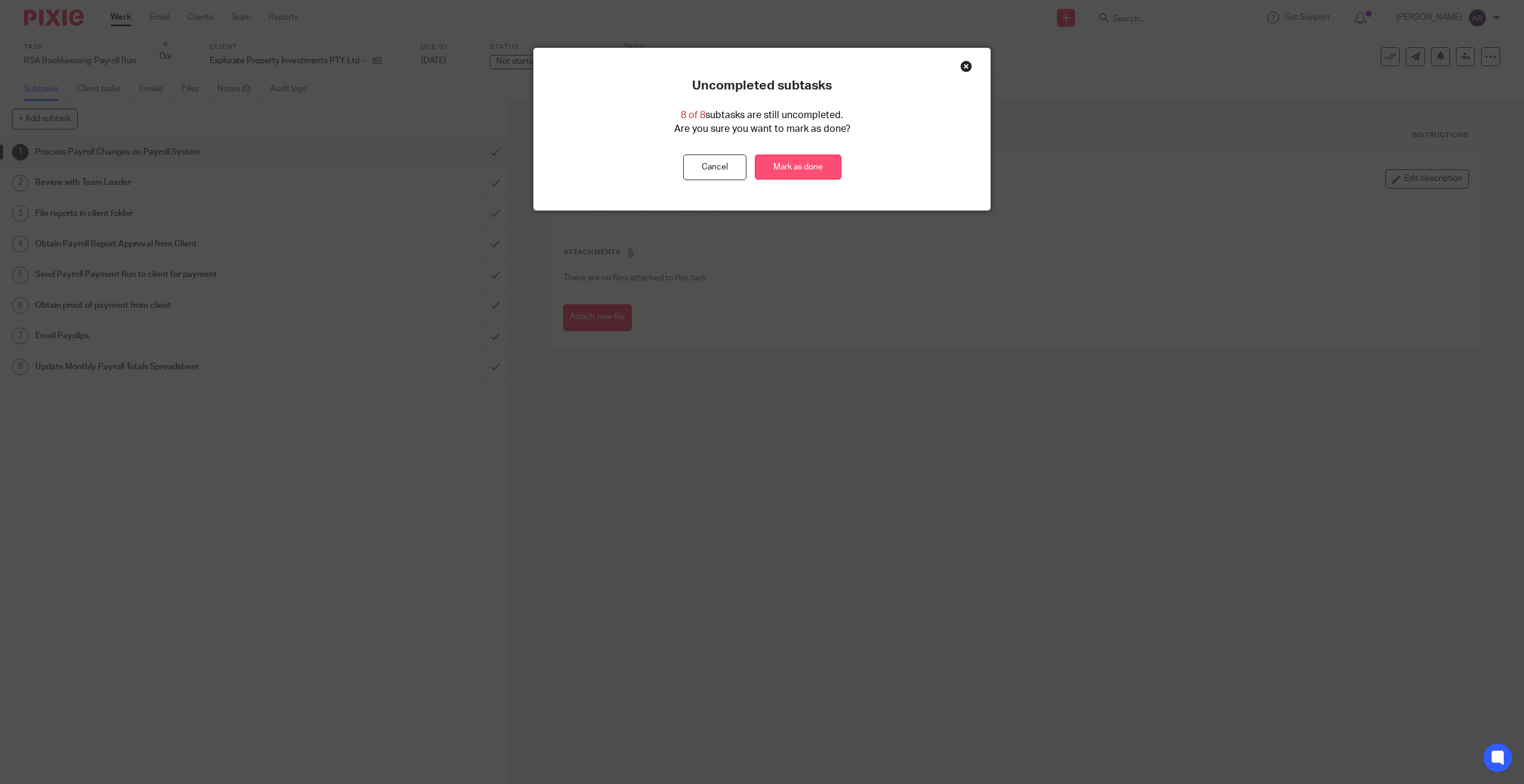
click at [791, 169] on link "Mark as done" at bounding box center [798, 167] width 87 height 25
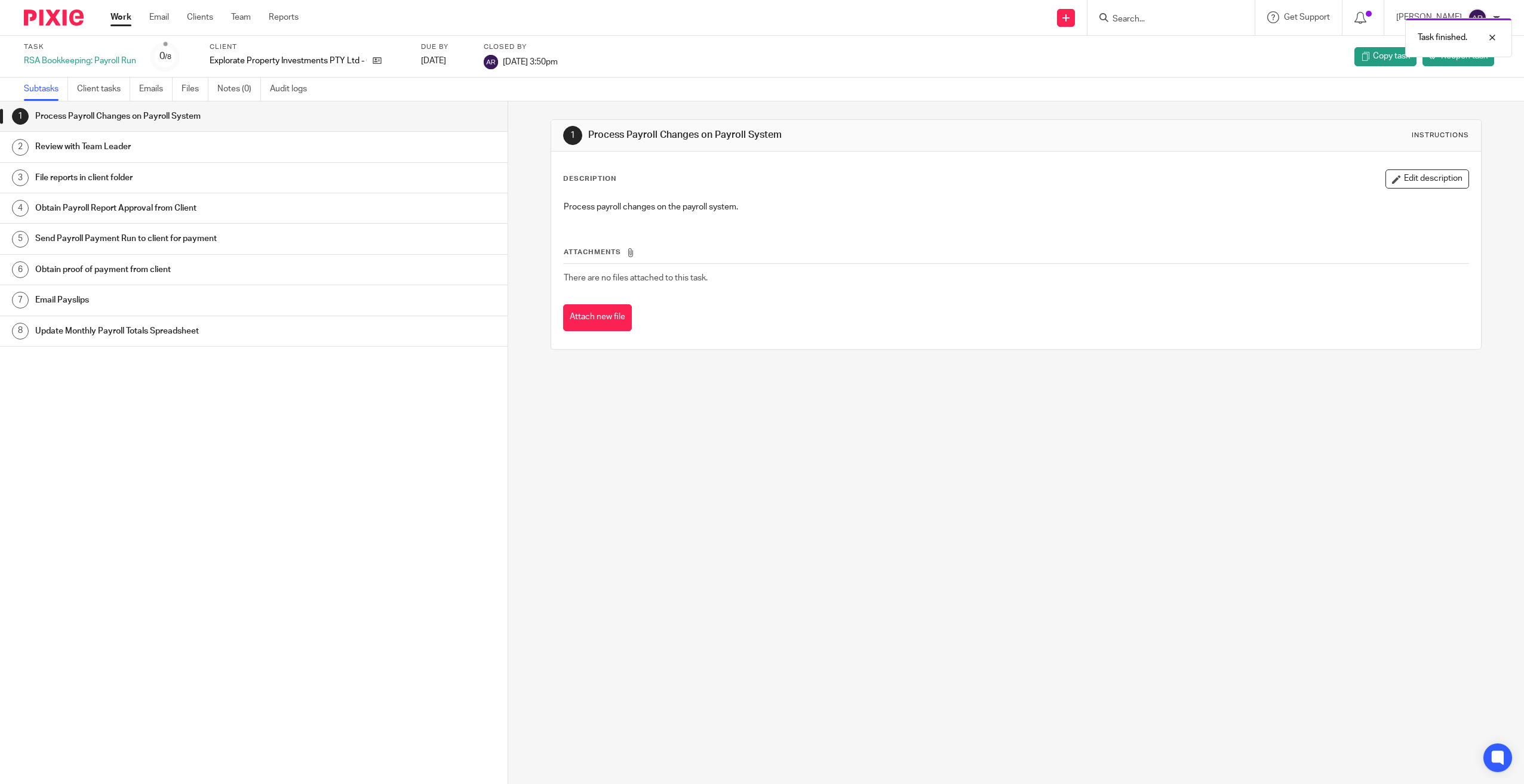
drag, startPoint x: 124, startPoint y: 20, endPoint x: 127, endPoint y: 35, distance: 15.3
click at [124, 19] on link "Work" at bounding box center [121, 17] width 21 height 12
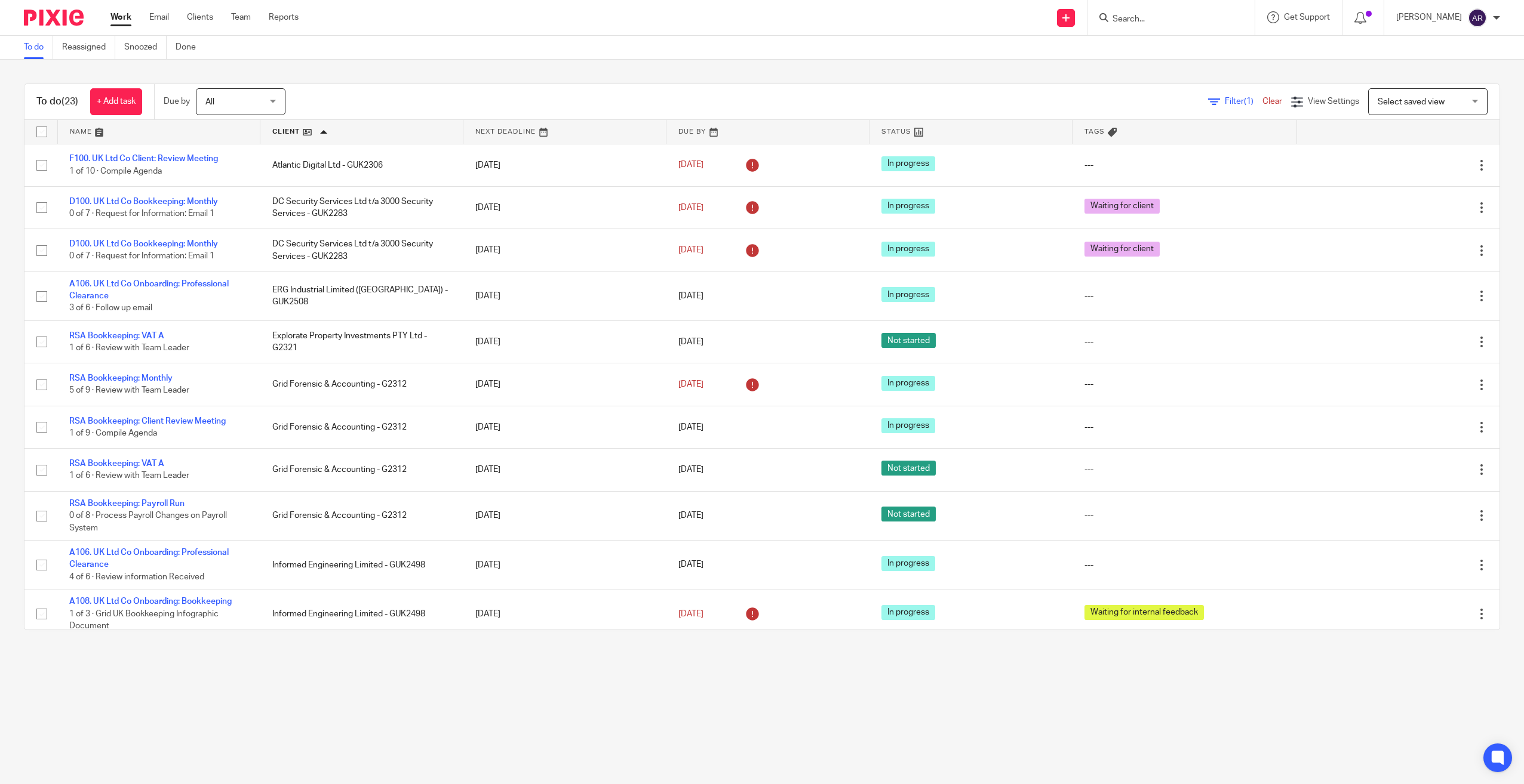
click at [81, 131] on link at bounding box center [159, 132] width 203 height 24
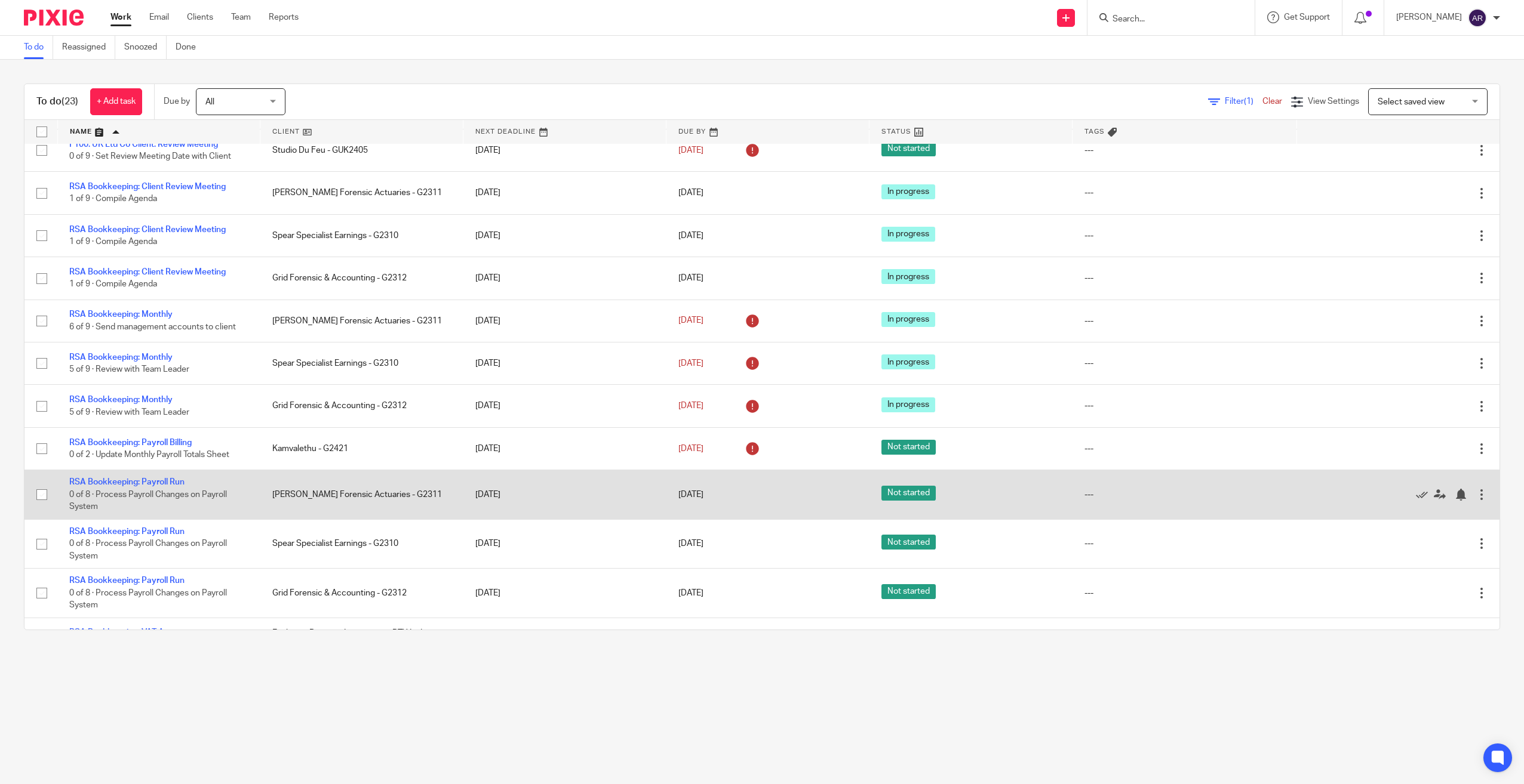
scroll to position [533, 0]
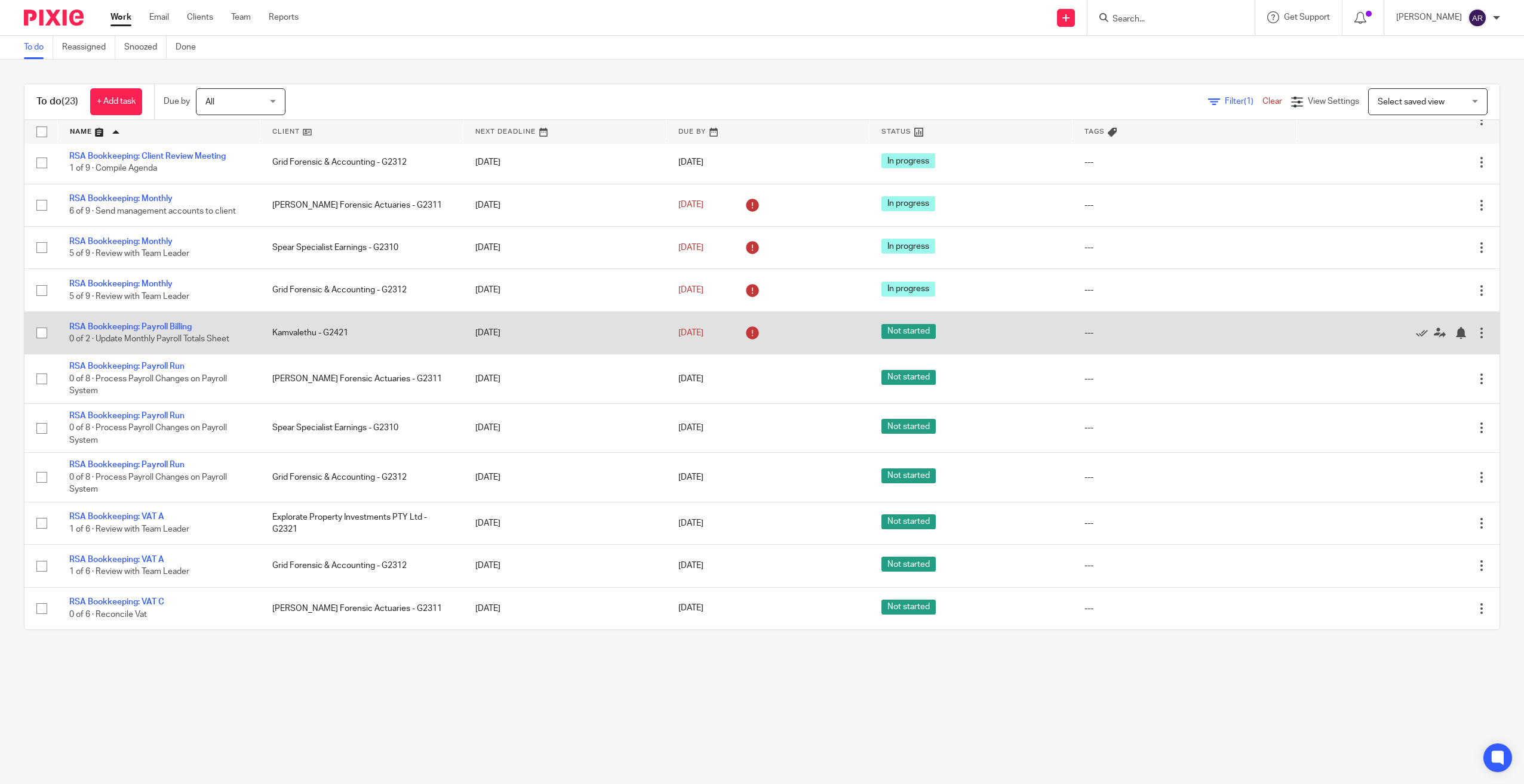
click at [36, 332] on input "checkbox" at bounding box center [42, 333] width 23 height 23
checkbox input "true"
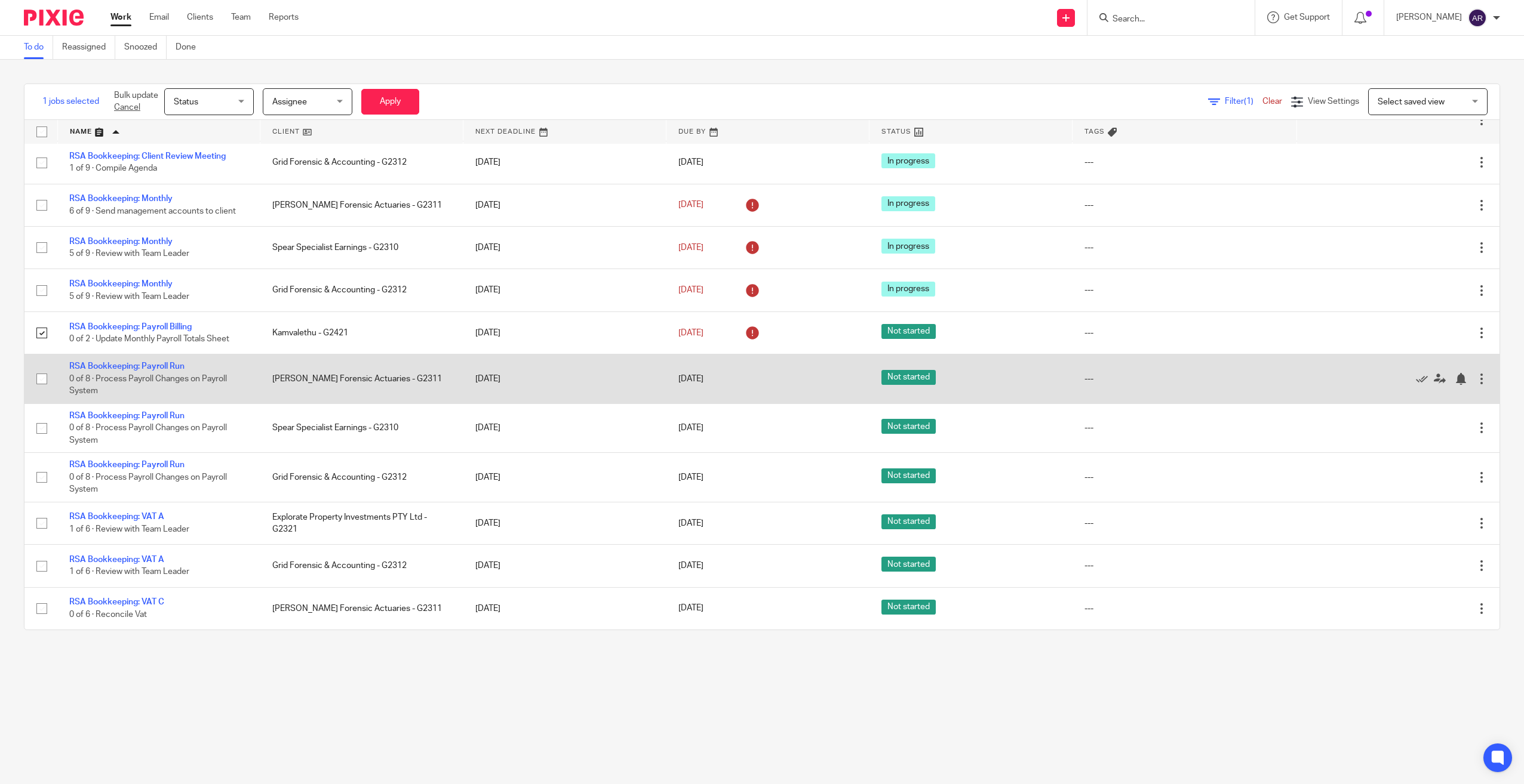
click at [39, 378] on input "checkbox" at bounding box center [42, 379] width 23 height 23
checkbox input "true"
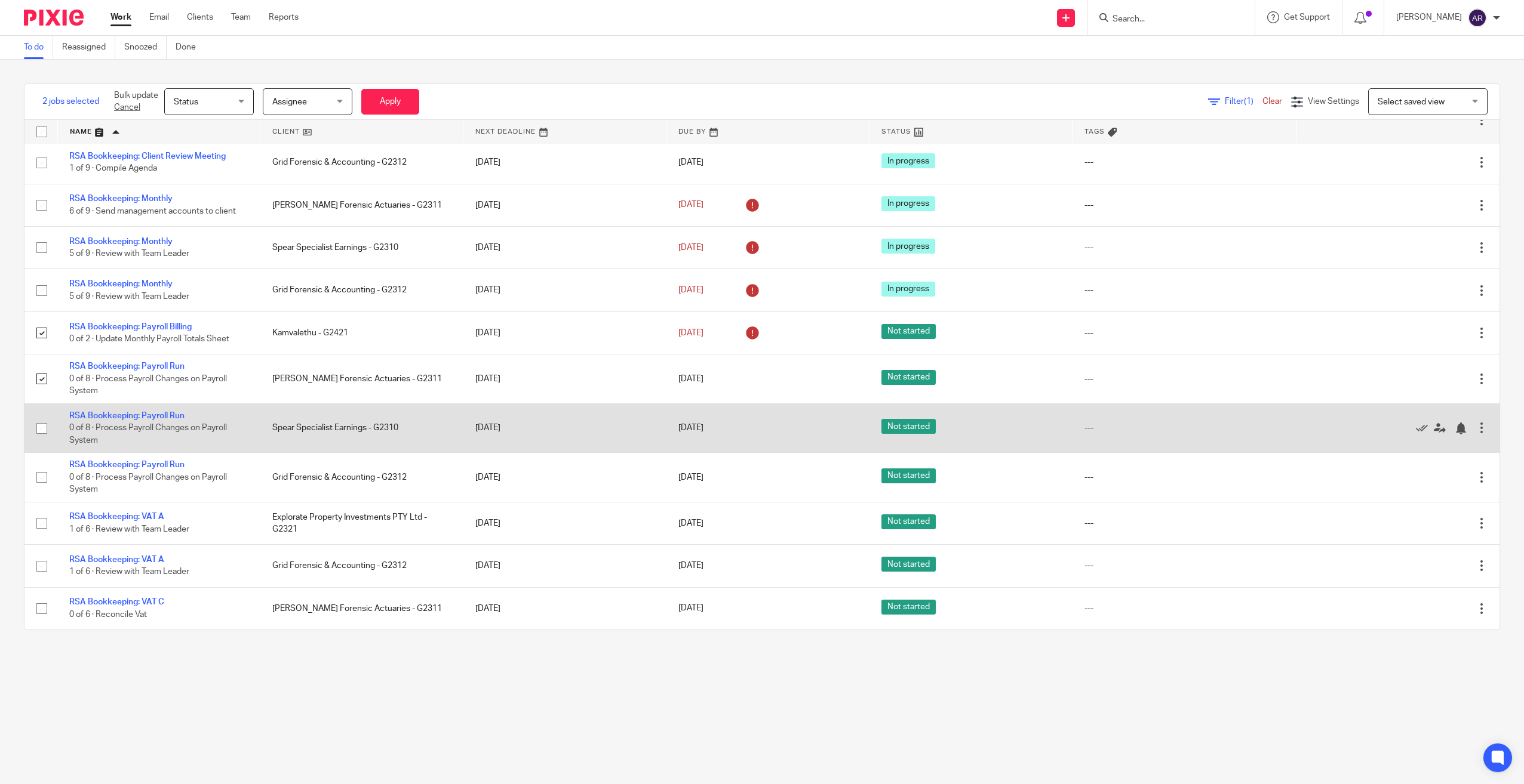
click at [39, 432] on input "checkbox" at bounding box center [42, 428] width 23 height 23
checkbox input "true"
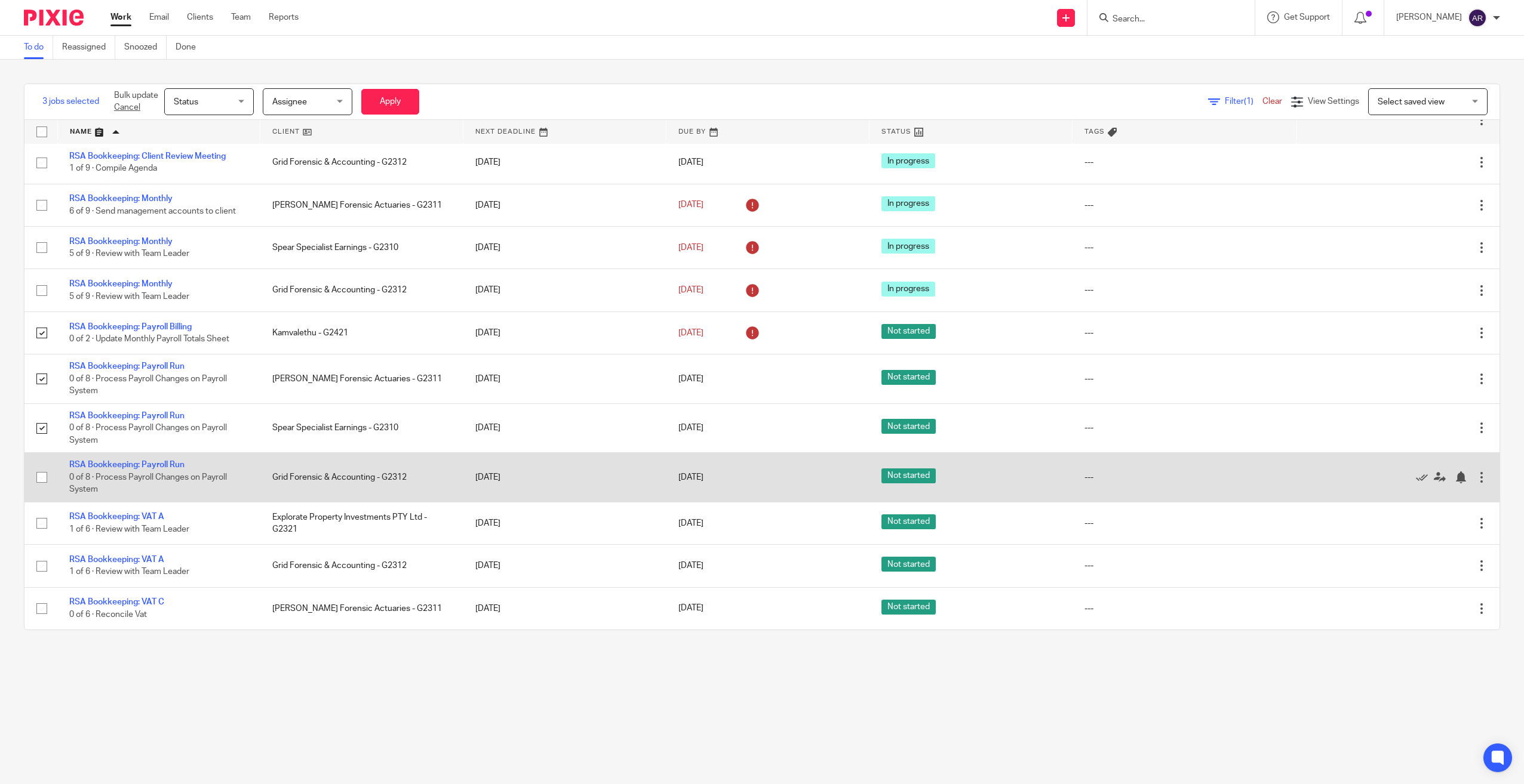
click at [39, 479] on input "checkbox" at bounding box center [42, 477] width 23 height 23
checkbox input "true"
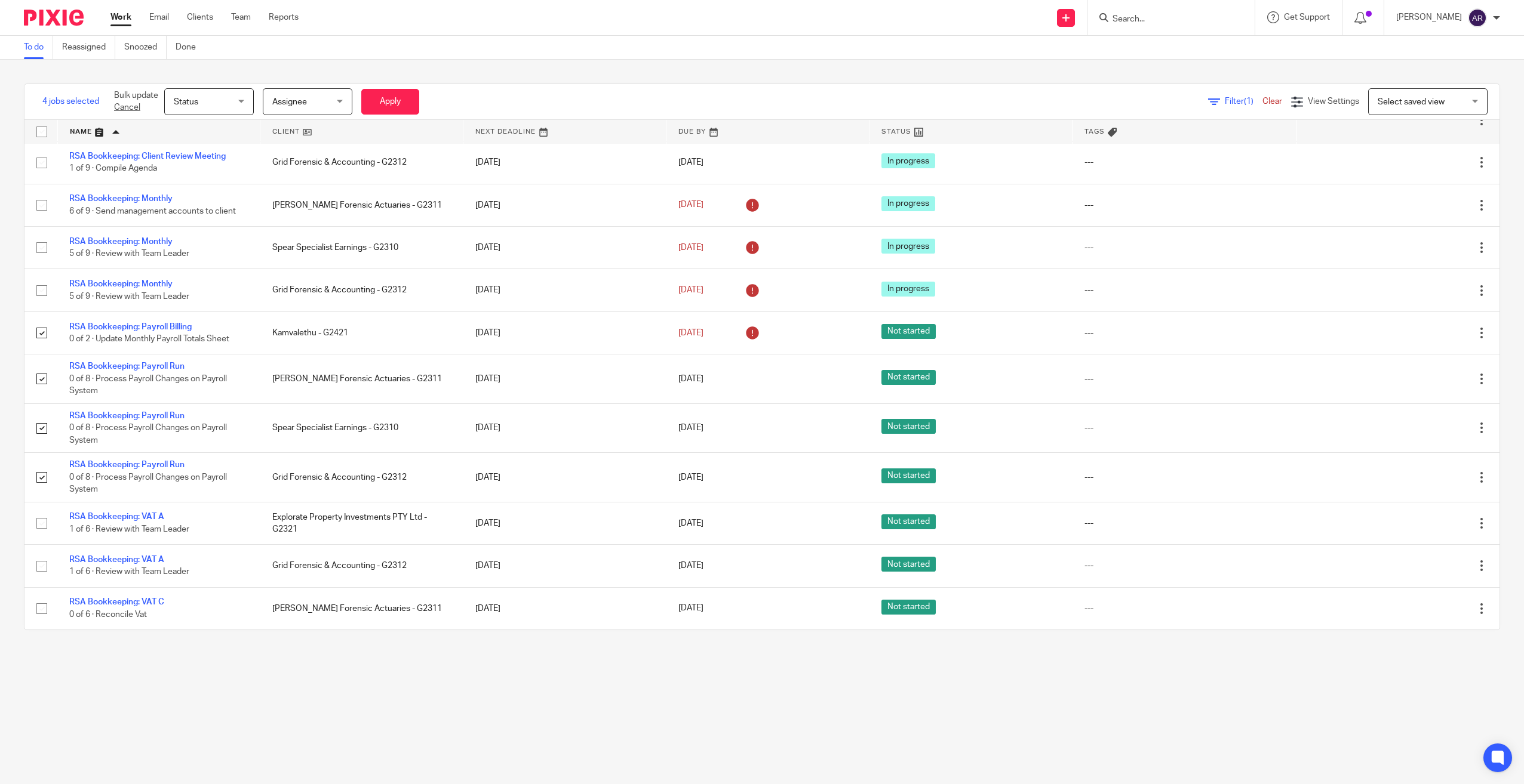
click at [228, 98] on span "Status" at bounding box center [205, 102] width 63 height 25
click at [194, 225] on li "Done" at bounding box center [210, 224] width 89 height 25
click at [396, 93] on button "Apply" at bounding box center [390, 102] width 58 height 25
